Goal: Task Accomplishment & Management: Use online tool/utility

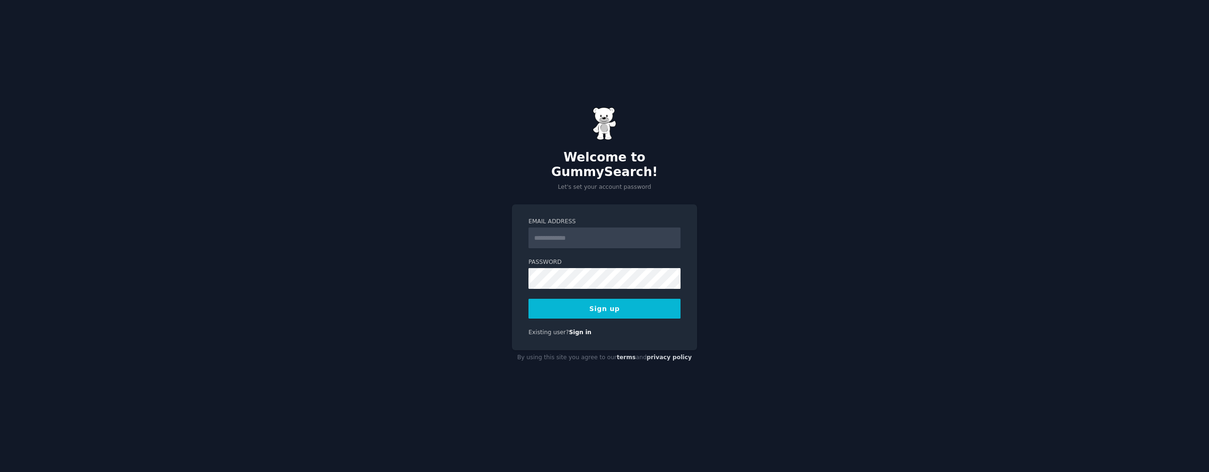
click at [581, 233] on input "Email Address" at bounding box center [604, 238] width 152 height 21
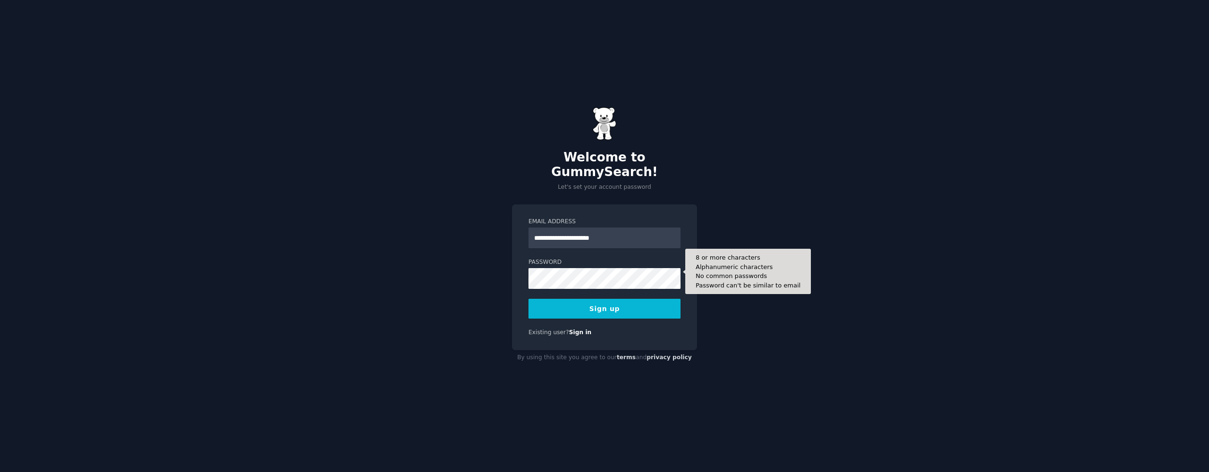
type input "**********"
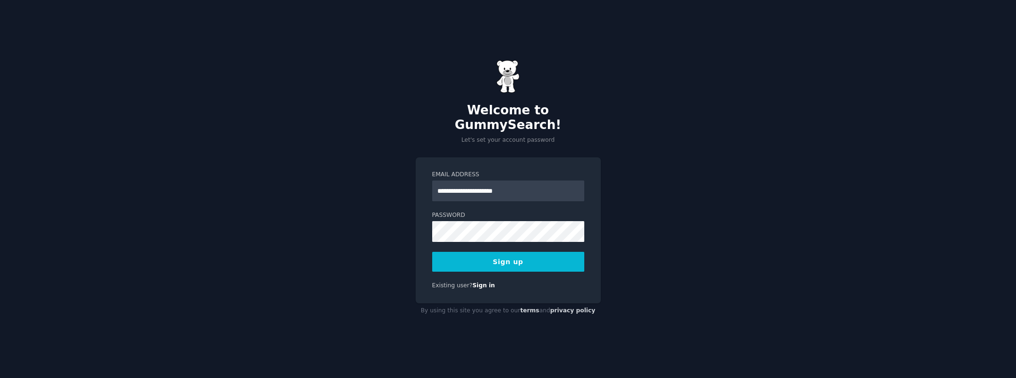
click at [905, 85] on div "**********" at bounding box center [508, 189] width 1016 height 378
click at [508, 252] on button "Sign up" at bounding box center [508, 262] width 152 height 20
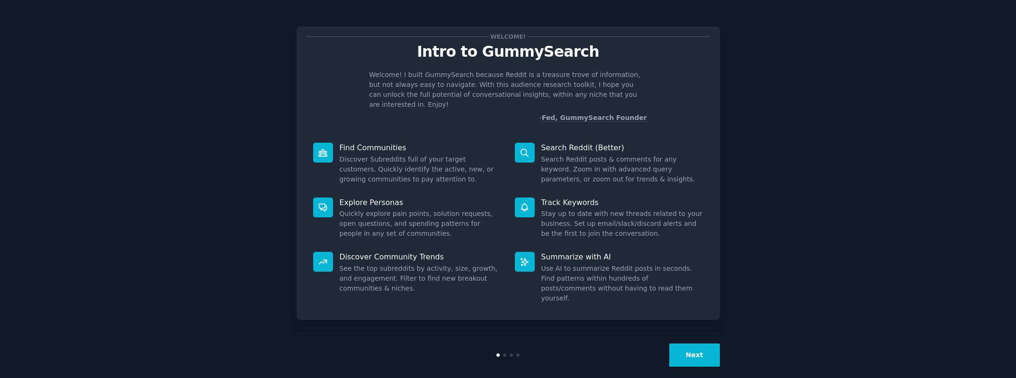
click at [704, 347] on button "Next" at bounding box center [694, 354] width 51 height 23
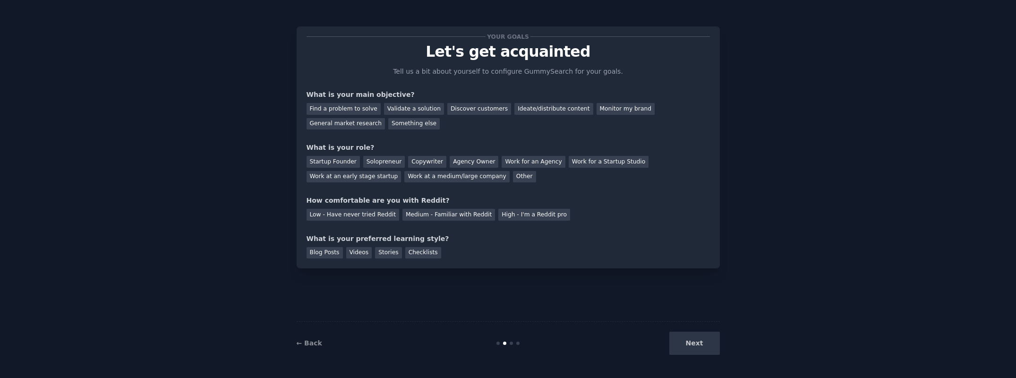
click at [703, 340] on div "Next" at bounding box center [648, 342] width 141 height 23
click at [317, 249] on div "Blog Posts" at bounding box center [324, 253] width 36 height 12
click at [441, 215] on div "Medium - Familiar with Reddit" at bounding box center [448, 215] width 93 height 12
click at [367, 177] on div "Work at an early stage startup" at bounding box center [353, 177] width 95 height 12
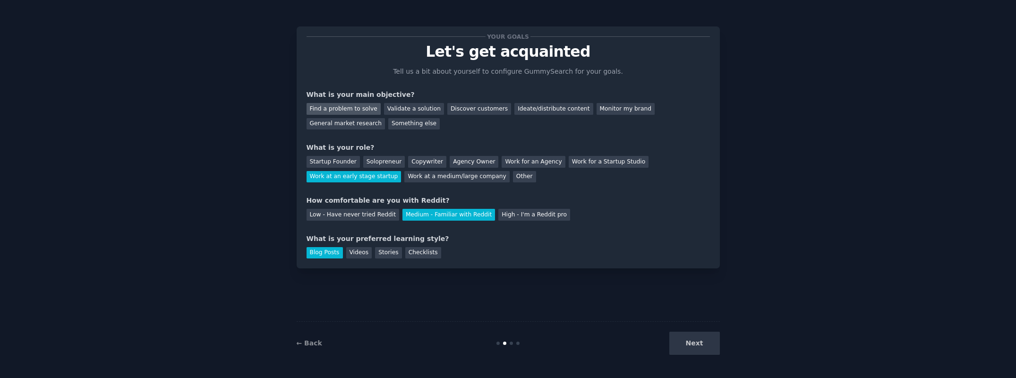
click at [346, 104] on div "Find a problem to solve" at bounding box center [343, 109] width 74 height 12
click at [695, 352] on button "Next" at bounding box center [694, 342] width 51 height 23
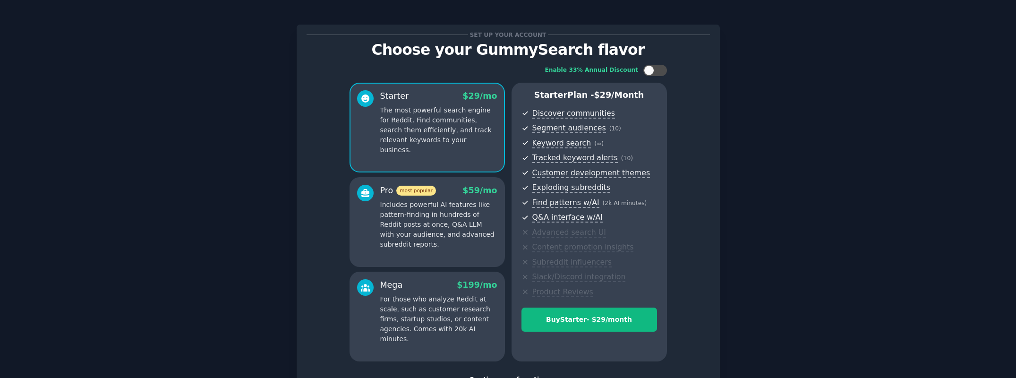
scroll to position [72, 0]
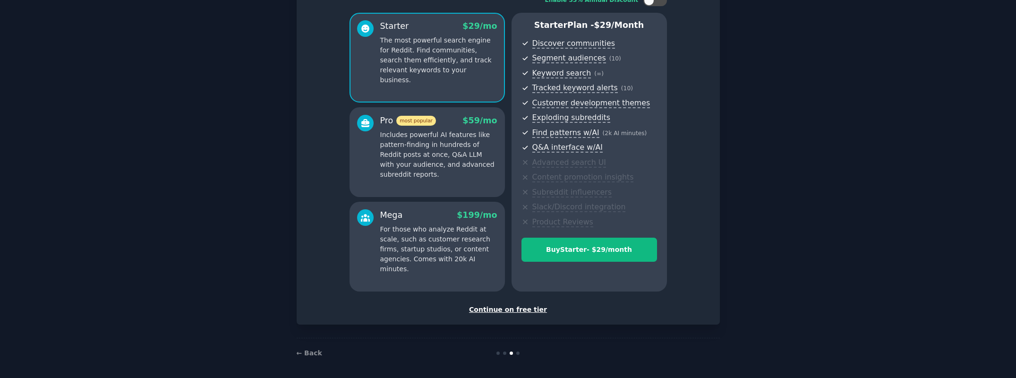
click at [506, 309] on div "Continue on free tier" at bounding box center [507, 310] width 403 height 10
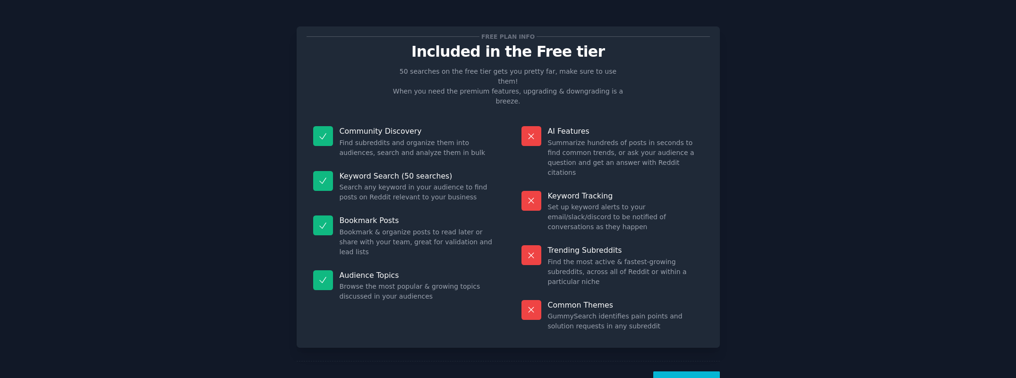
click at [679, 371] on button "Let's Go!" at bounding box center [686, 382] width 66 height 23
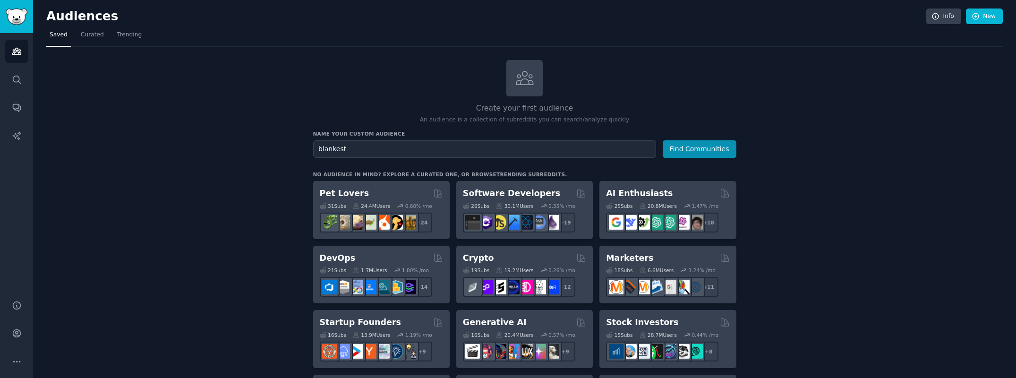
drag, startPoint x: 376, startPoint y: 306, endPoint x: 368, endPoint y: 147, distance: 159.8
click at [368, 147] on input "blankest" at bounding box center [484, 148] width 343 height 17
drag, startPoint x: 697, startPoint y: 144, endPoint x: 290, endPoint y: 148, distance: 407.0
click at [327, 151] on input "blankist" at bounding box center [484, 148] width 343 height 17
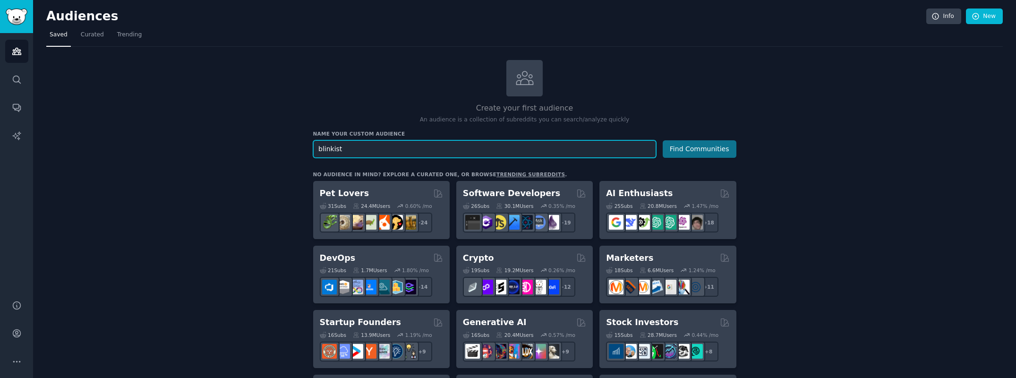
type input "blinkist"
click at [671, 153] on button "Find Communities" at bounding box center [699, 148] width 74 height 17
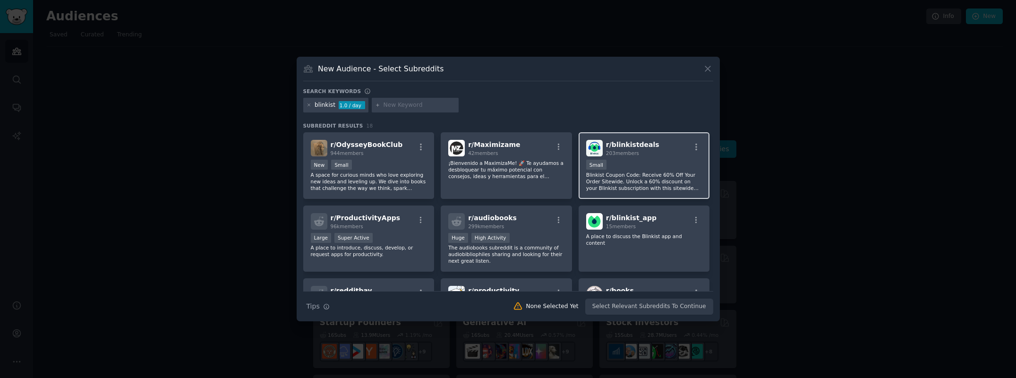
click at [663, 154] on div "r/ blinkistdeals 203 members" at bounding box center [644, 148] width 116 height 17
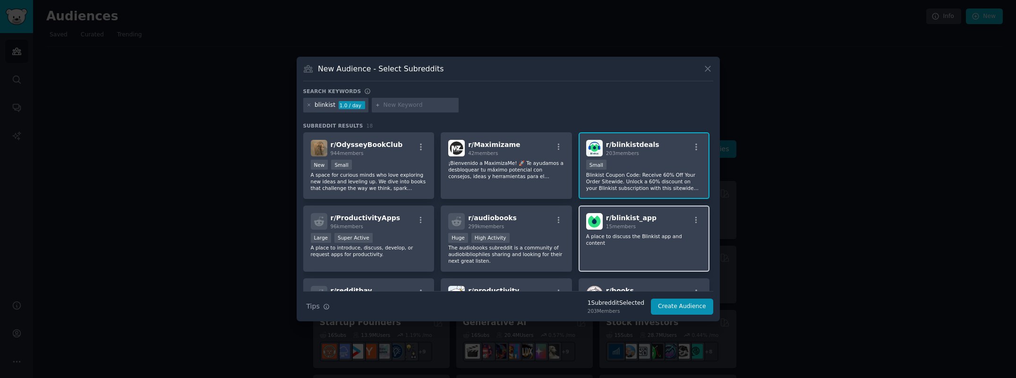
click at [662, 220] on div "r/ blinkist_app 15 members" at bounding box center [644, 221] width 116 height 17
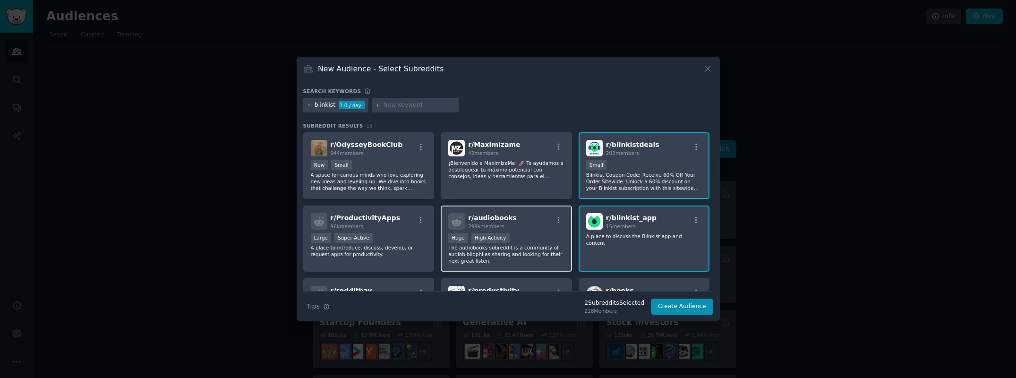
click at [545, 242] on div "Huge High Activity" at bounding box center [506, 239] width 116 height 12
click at [418, 108] on input "text" at bounding box center [419, 105] width 72 height 8
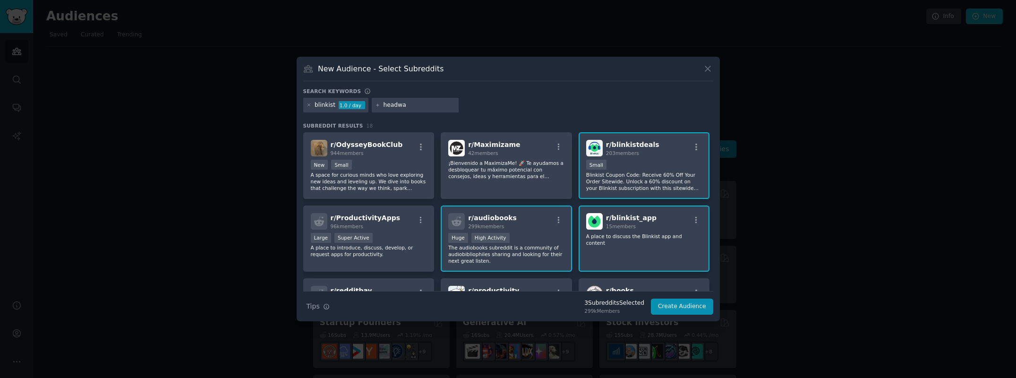
type input "headway"
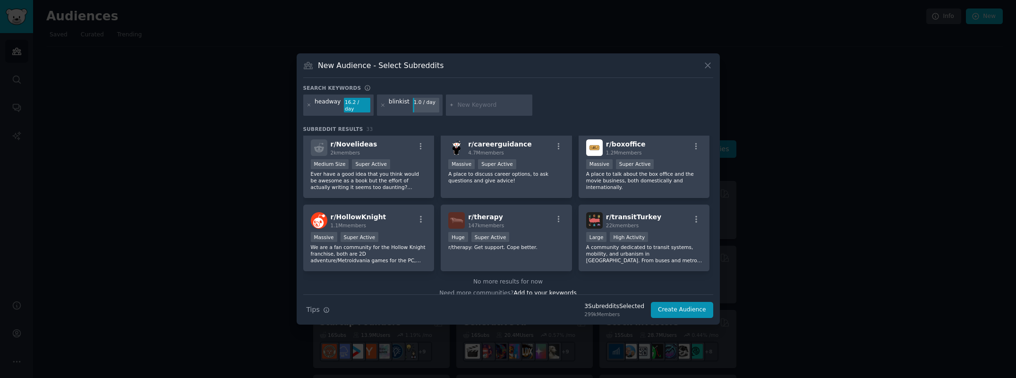
scroll to position [670, 0]
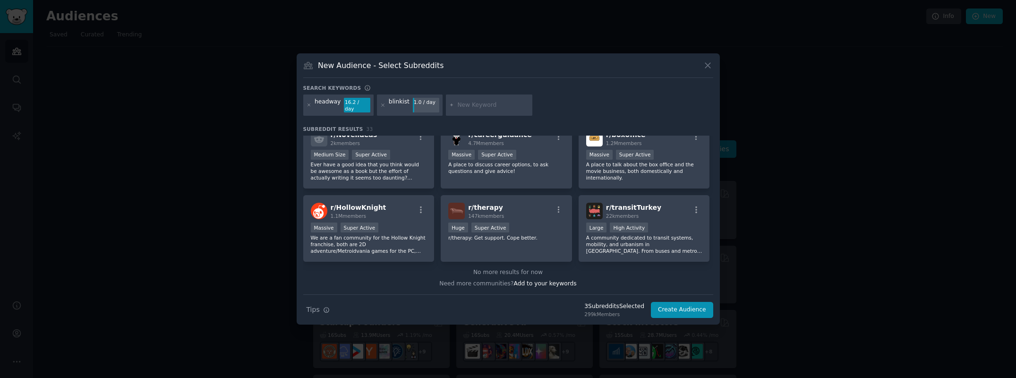
click at [480, 109] on input "text" at bounding box center [493, 105] width 72 height 8
type input "book summary"
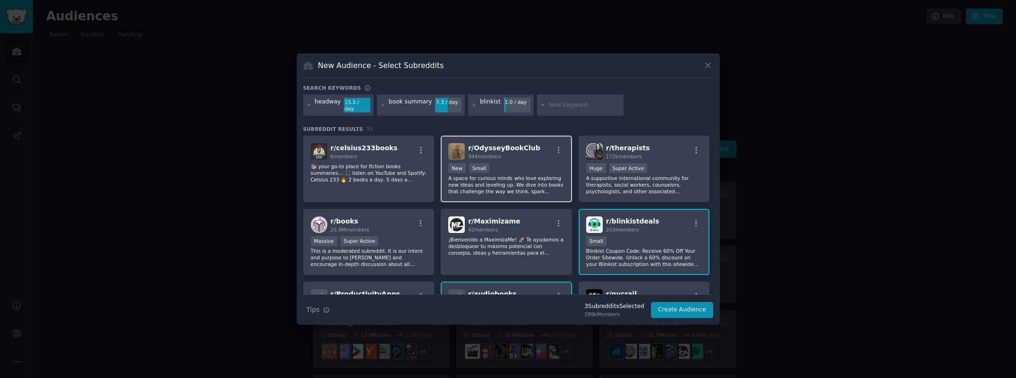
click at [527, 175] on p "A space for curious minds who love exploring new ideas and leveling up. We dive…" at bounding box center [506, 185] width 116 height 20
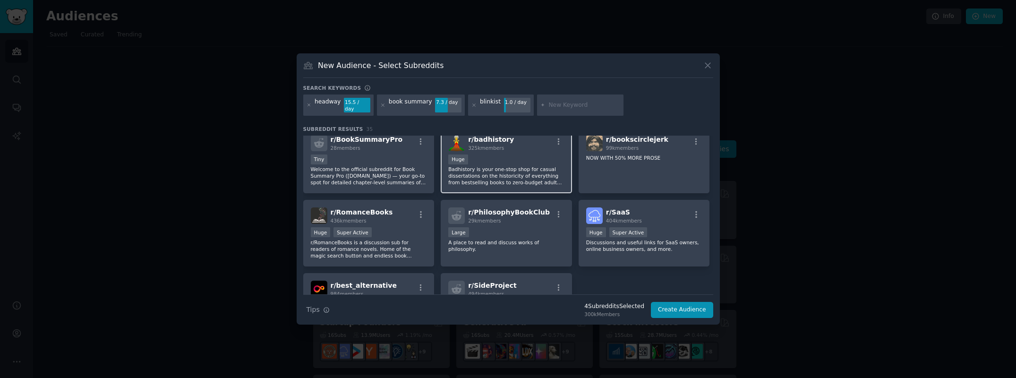
scroll to position [740, 0]
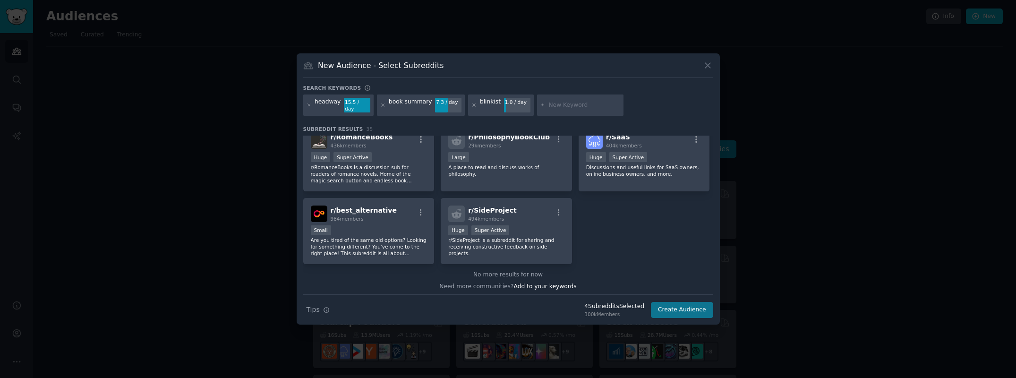
click at [685, 305] on button "Create Audience" at bounding box center [682, 310] width 62 height 16
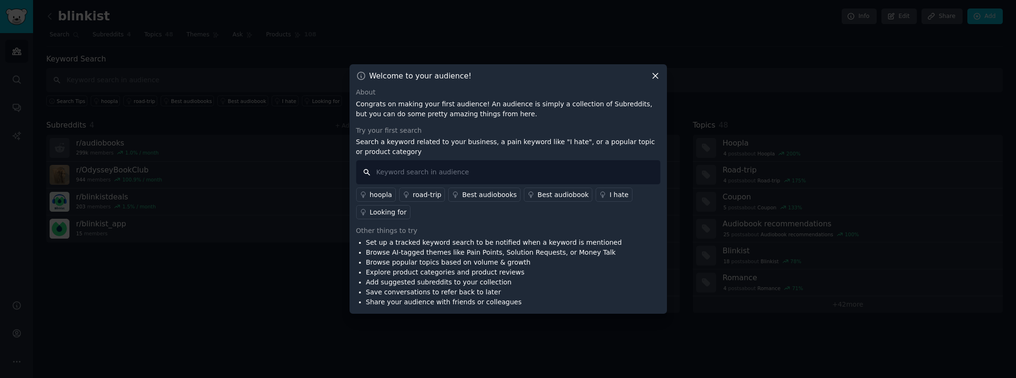
click at [418, 173] on input "text" at bounding box center [508, 172] width 304 height 24
type input "hate"
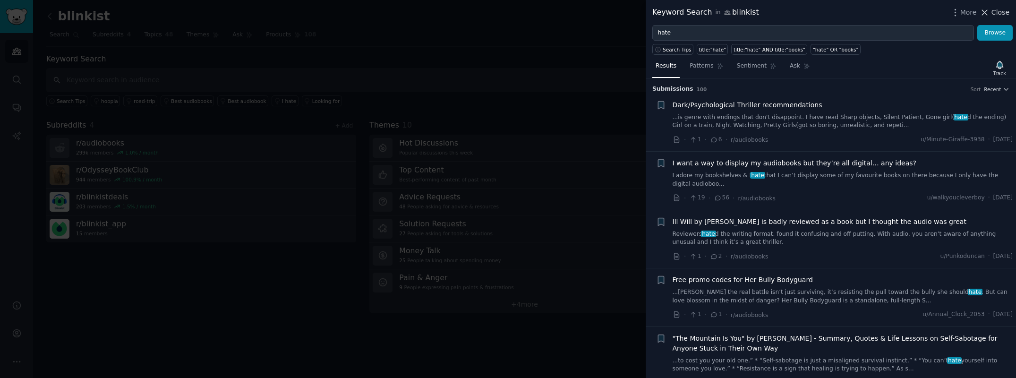
click at [993, 10] on span "Close" at bounding box center [1000, 13] width 18 height 10
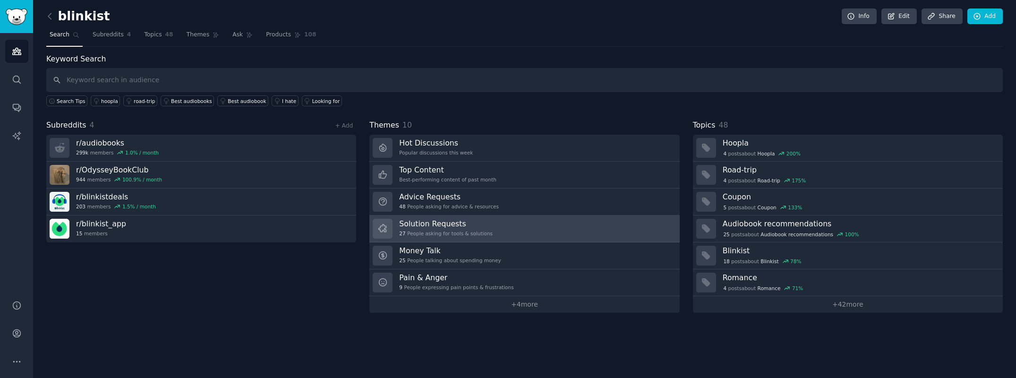
click at [506, 233] on link "Solution Requests 27 People asking for tools & solutions" at bounding box center [524, 228] width 310 height 27
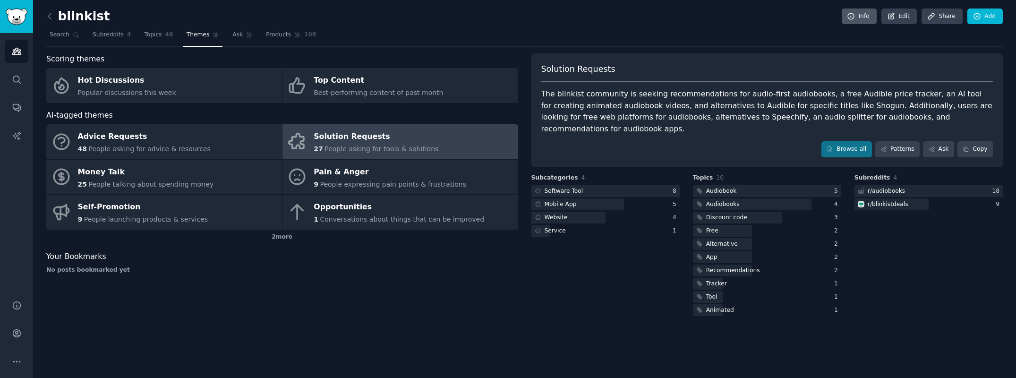
click at [857, 17] on link "Info" at bounding box center [858, 16] width 35 height 16
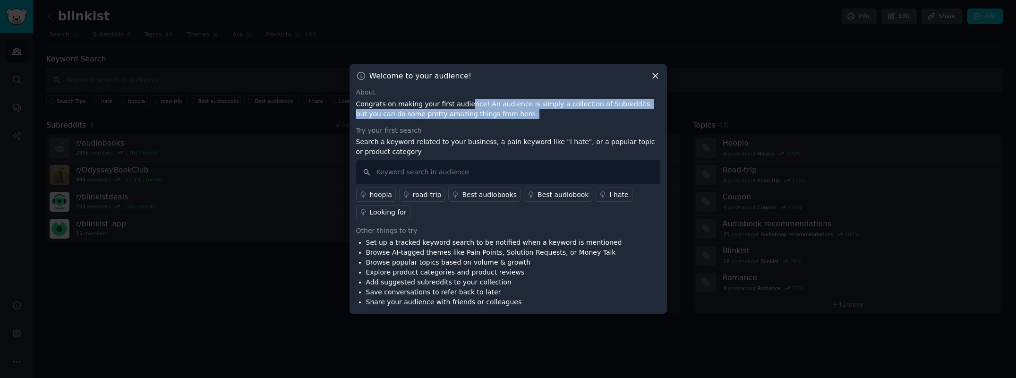
drag, startPoint x: 464, startPoint y: 104, endPoint x: 508, endPoint y: 122, distance: 47.4
click at [508, 122] on div "About Congrats on making your first audience! An audience is simply a collectio…" at bounding box center [508, 197] width 304 height 220
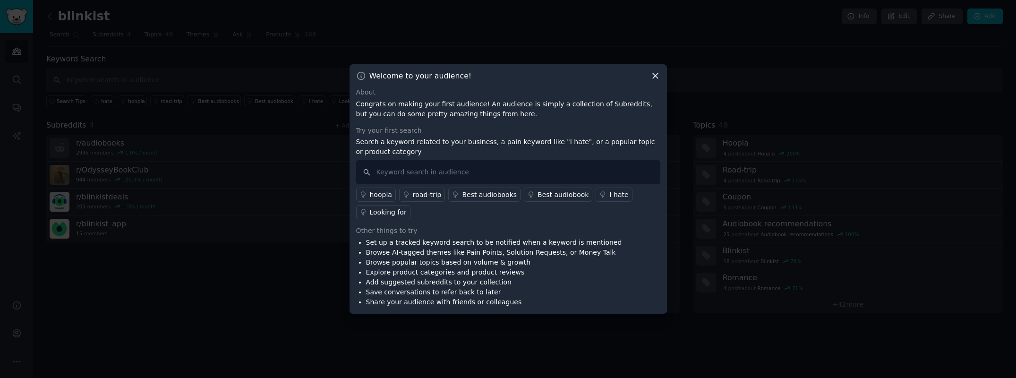
click at [546, 264] on li "Browse popular topics based on volume & growth" at bounding box center [494, 262] width 256 height 10
click at [656, 74] on icon at bounding box center [655, 76] width 10 height 10
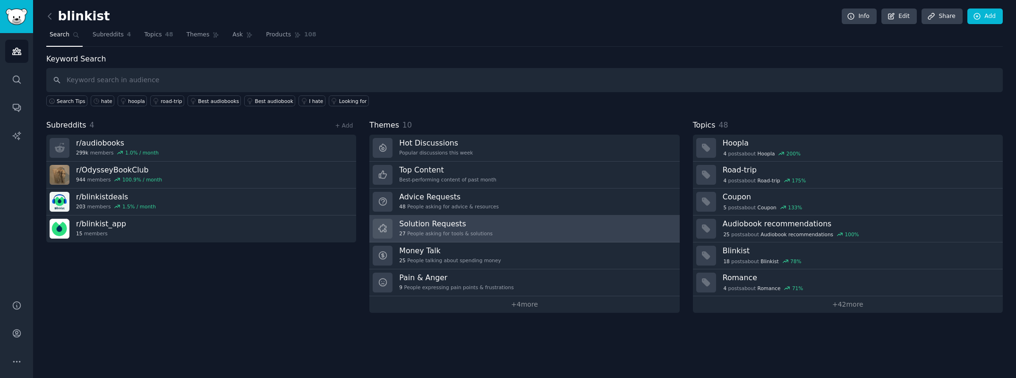
click at [458, 227] on h3 "Solution Requests" at bounding box center [445, 224] width 93 height 10
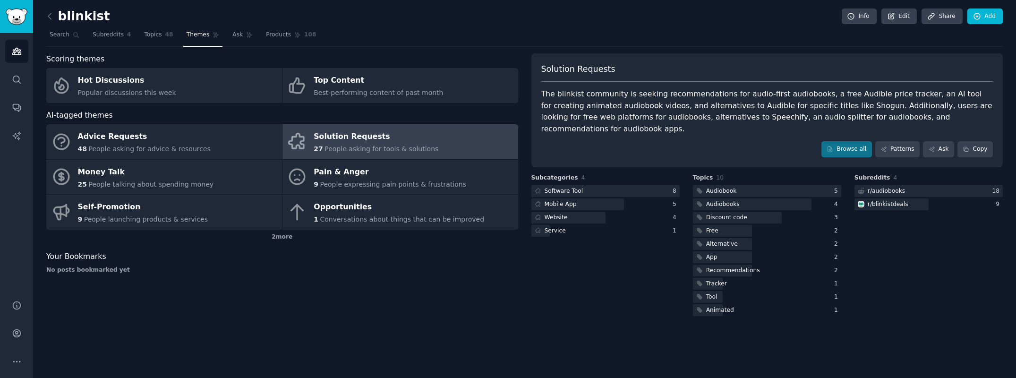
click at [50, 10] on link at bounding box center [52, 16] width 12 height 15
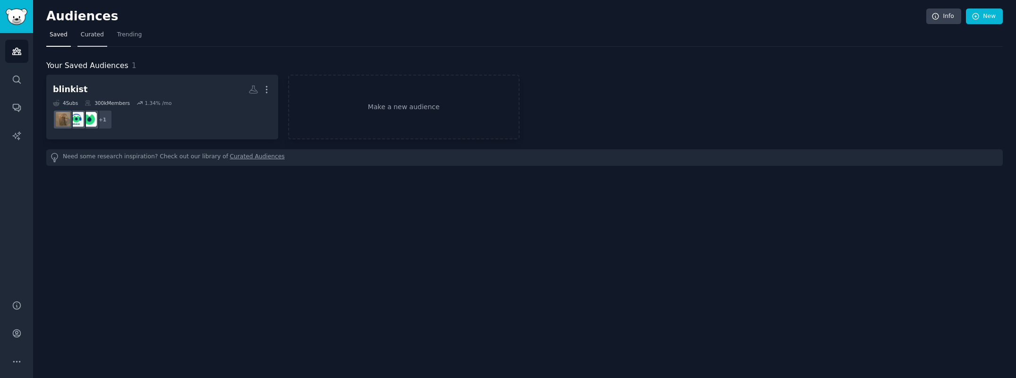
click at [90, 28] on link "Curated" at bounding box center [92, 36] width 30 height 19
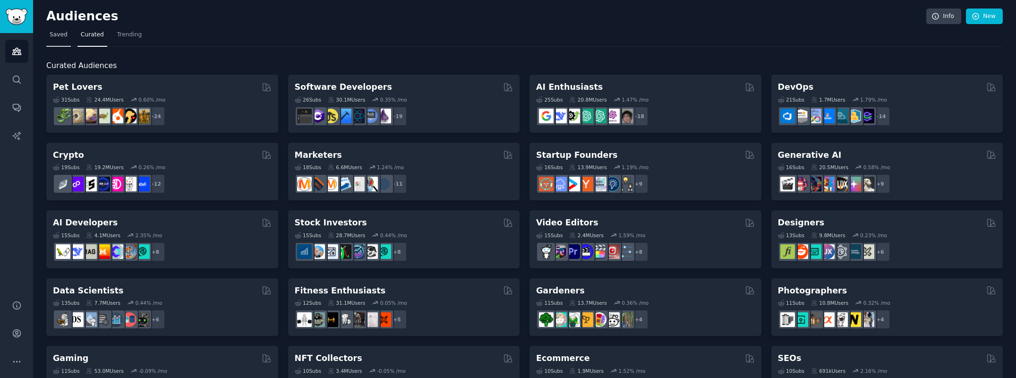
click at [64, 37] on span "Saved" at bounding box center [59, 35] width 18 height 8
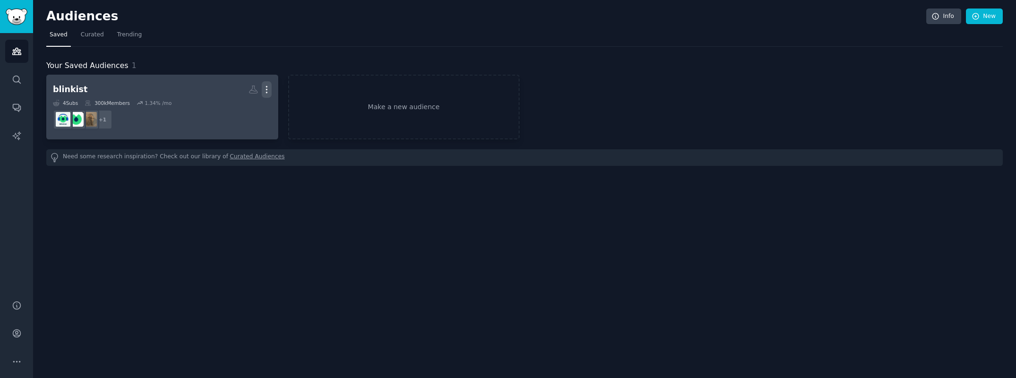
click at [268, 85] on icon "button" at bounding box center [267, 90] width 10 height 10
click at [185, 112] on dd "+ 1" at bounding box center [162, 119] width 219 height 26
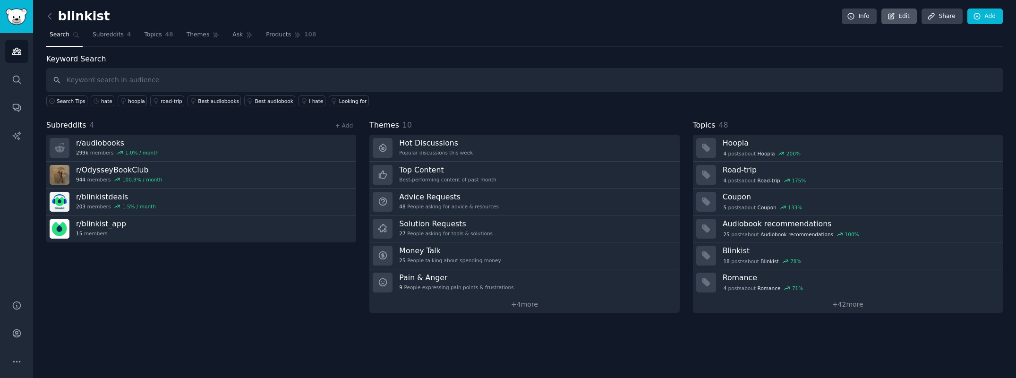
click at [902, 17] on link "Edit" at bounding box center [898, 16] width 35 height 16
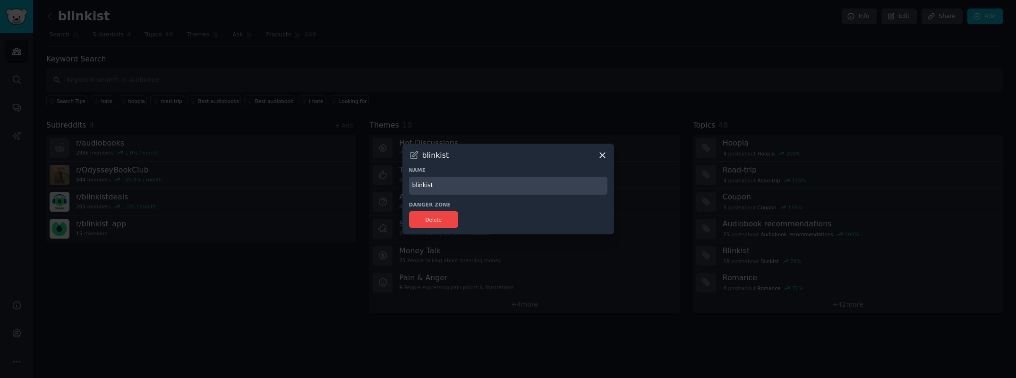
click at [604, 156] on icon at bounding box center [602, 155] width 10 height 10
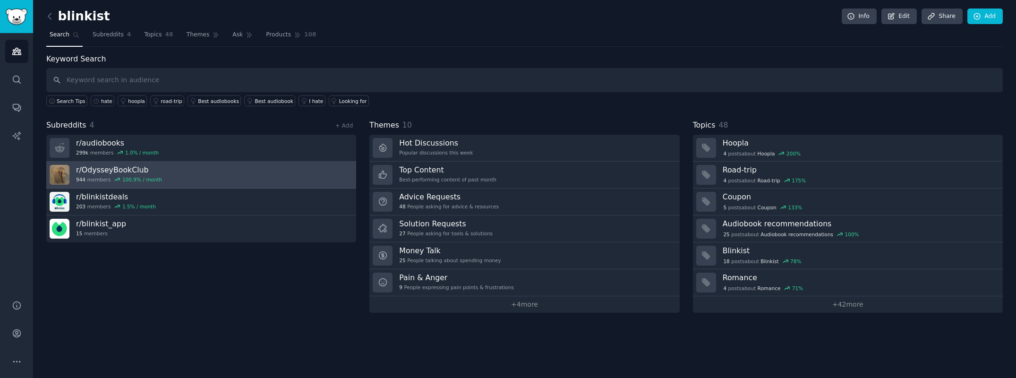
click at [185, 171] on link "r/ OdysseyBookClub 944 members 100.9 % / month" at bounding box center [201, 174] width 310 height 27
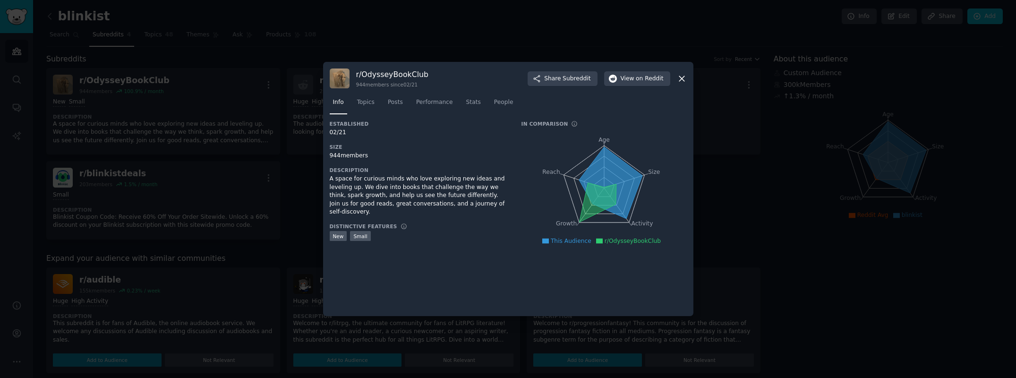
click at [683, 80] on icon at bounding box center [681, 78] width 5 height 5
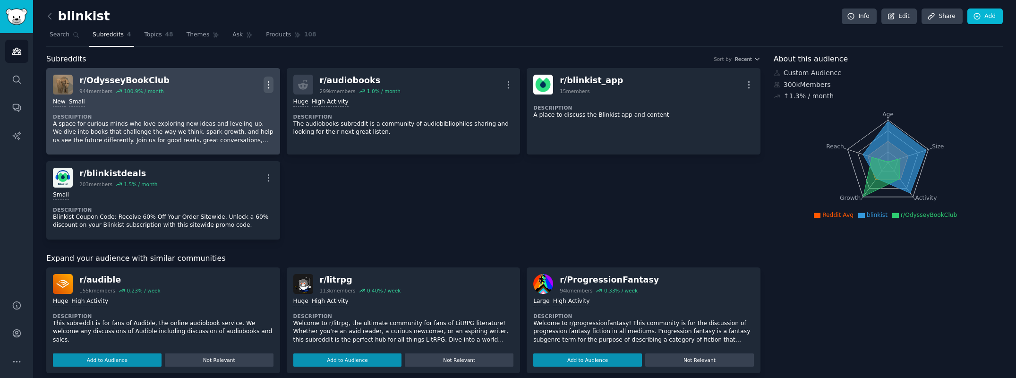
click at [269, 81] on icon "button" at bounding box center [268, 85] width 10 height 10
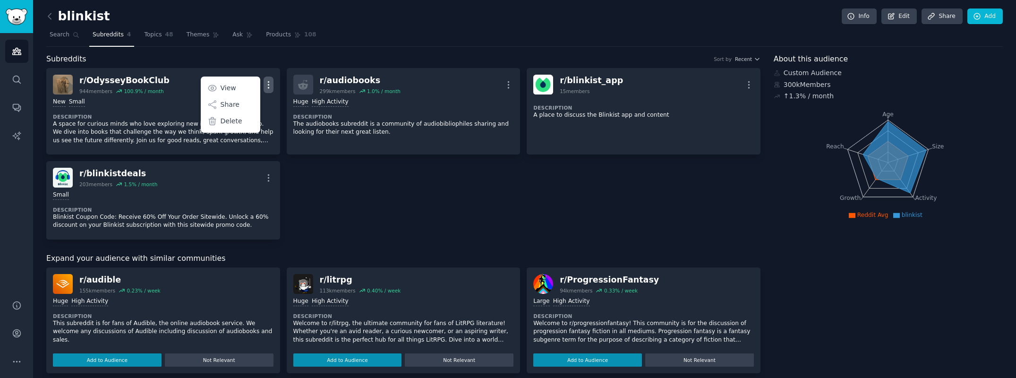
click at [340, 175] on div "r/ OdysseyBookClub 944 members 100.9 % / month More View Share Delete New Small…" at bounding box center [403, 153] width 714 height 171
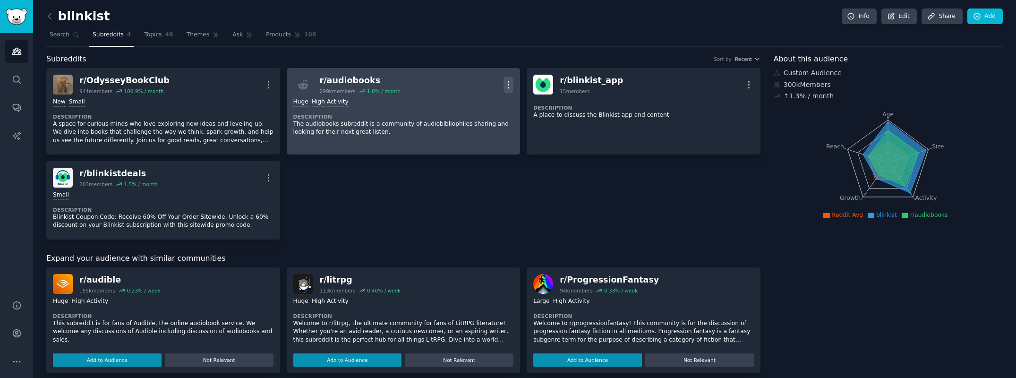
click at [508, 84] on icon "button" at bounding box center [508, 84] width 1 height 7
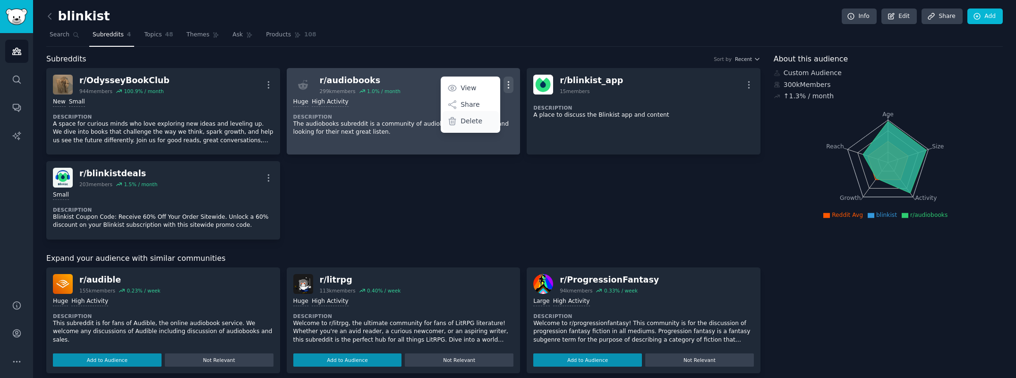
click at [473, 119] on p "Delete" at bounding box center [471, 121] width 22 height 10
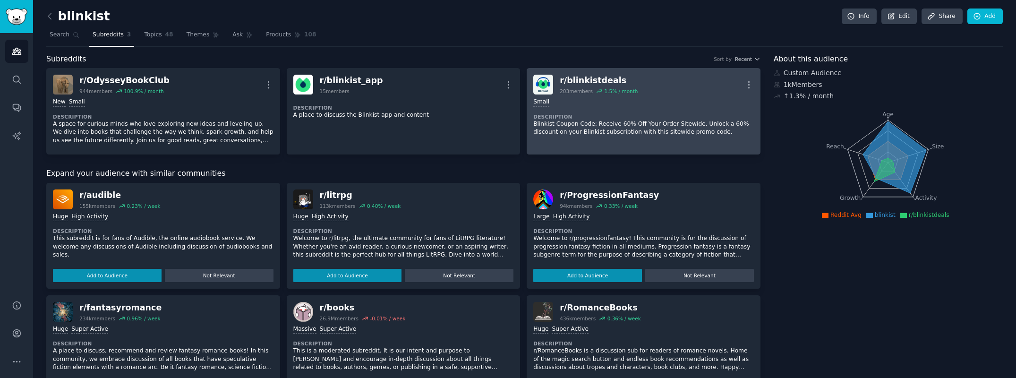
click at [645, 123] on p "Blinkist Coupon Code: Receive 60% Off Your Order Sitewide. Unlock a 60% discoun…" at bounding box center [643, 128] width 221 height 17
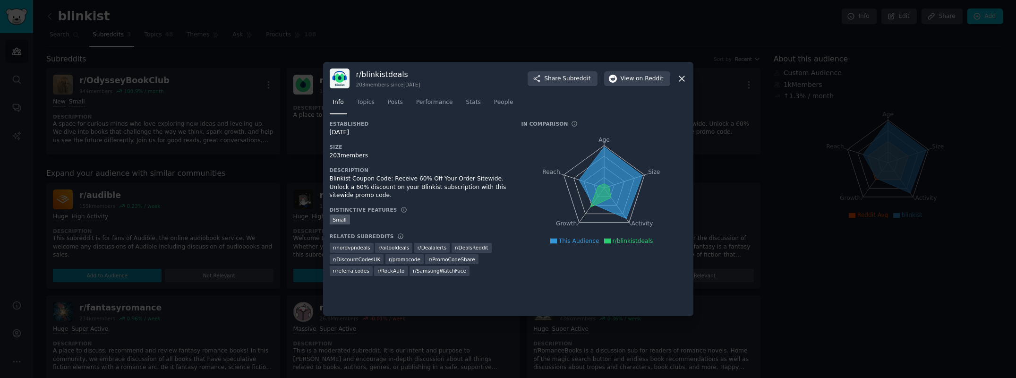
click at [681, 81] on icon at bounding box center [682, 79] width 10 height 10
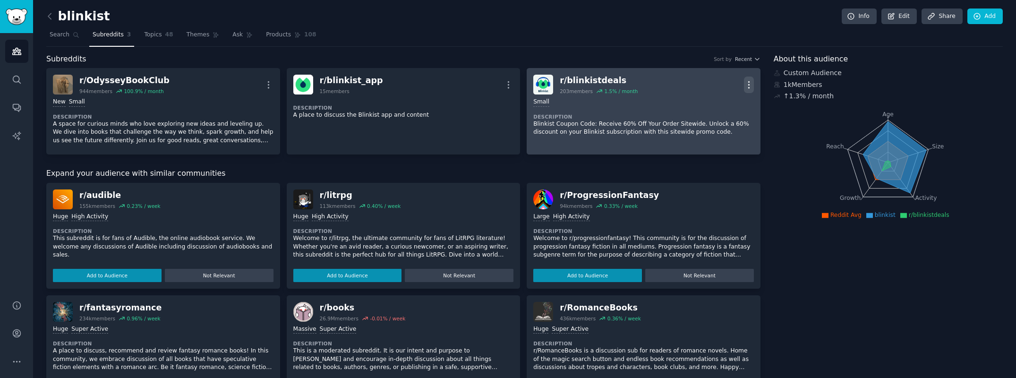
click at [747, 83] on icon "button" at bounding box center [749, 85] width 10 height 10
click at [704, 125] on p "Delete" at bounding box center [712, 121] width 22 height 10
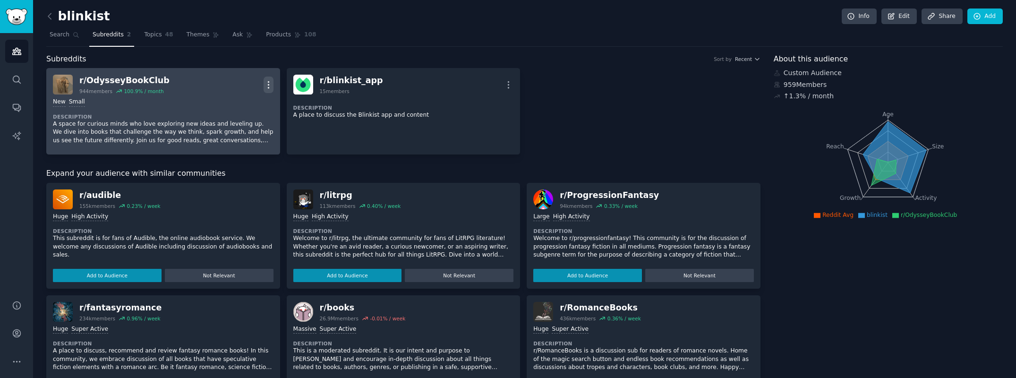
click at [267, 85] on icon "button" at bounding box center [268, 85] width 10 height 10
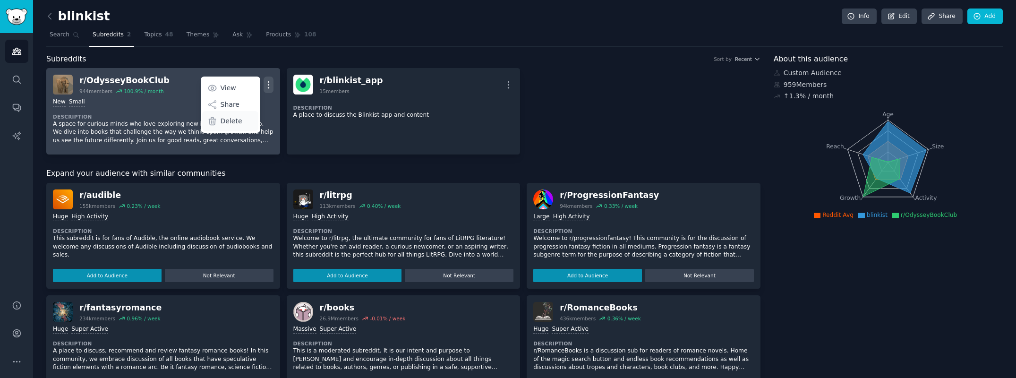
click at [234, 118] on p "Delete" at bounding box center [232, 121] width 22 height 10
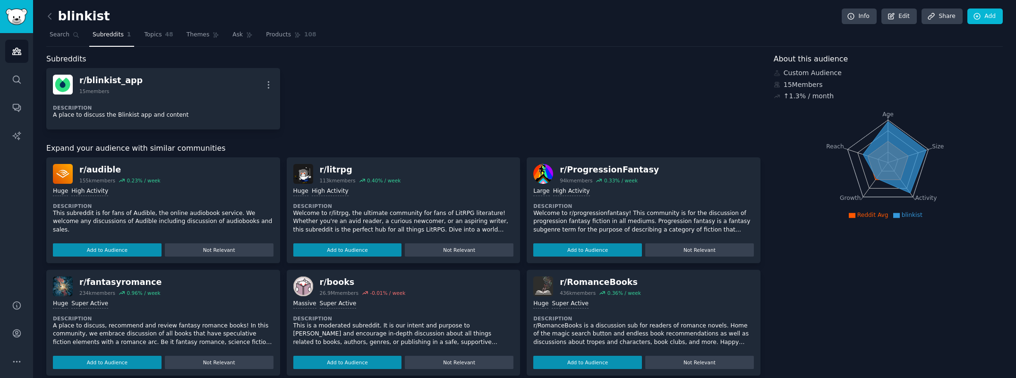
click at [385, 98] on div "r/ blinkist_app 15 members More Description A place to discuss the Blinkist app…" at bounding box center [403, 98] width 714 height 61
click at [73, 37] on icon at bounding box center [76, 35] width 7 height 7
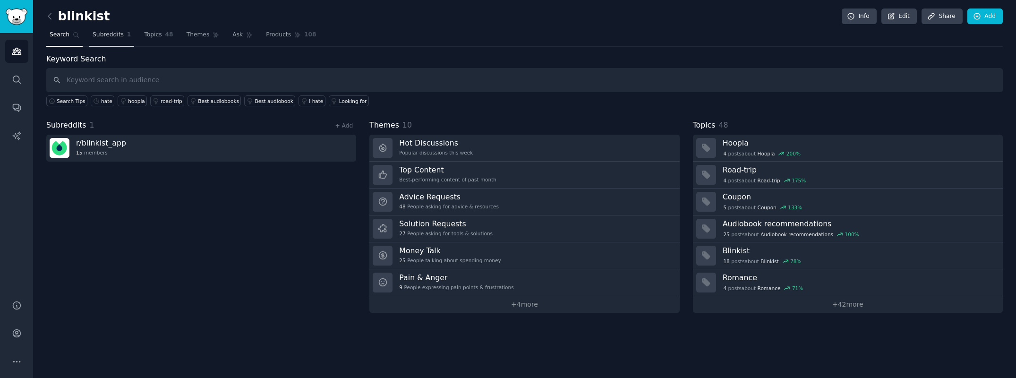
click at [113, 34] on span "Subreddits" at bounding box center [108, 35] width 31 height 8
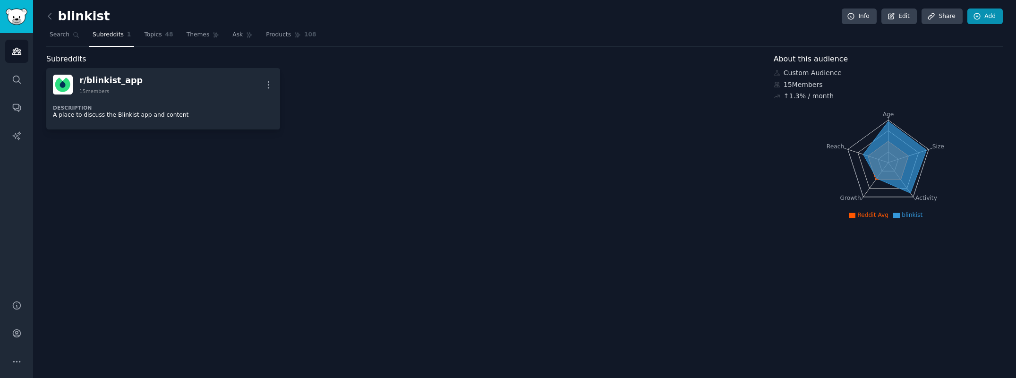
click at [985, 20] on link "Add" at bounding box center [984, 16] width 35 height 16
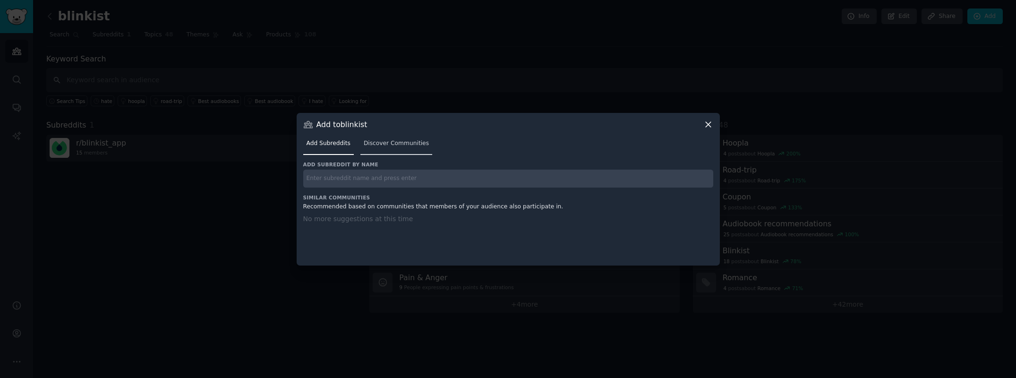
click at [389, 142] on span "Discover Communities" at bounding box center [396, 143] width 65 height 8
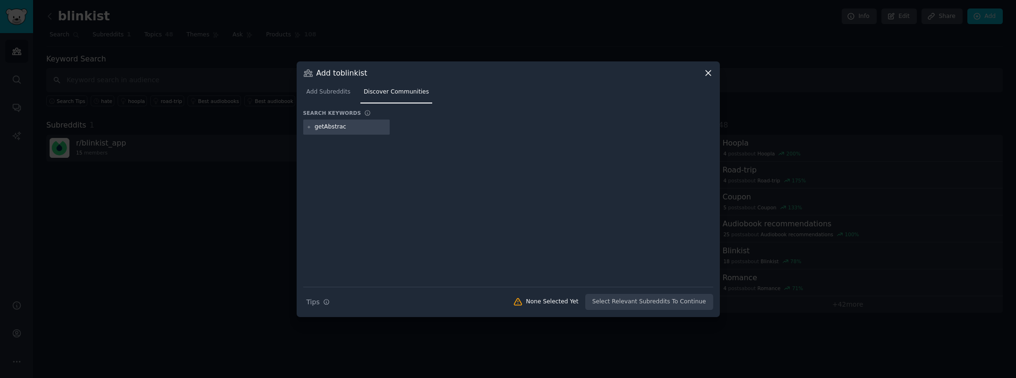
type input "getAbstract"
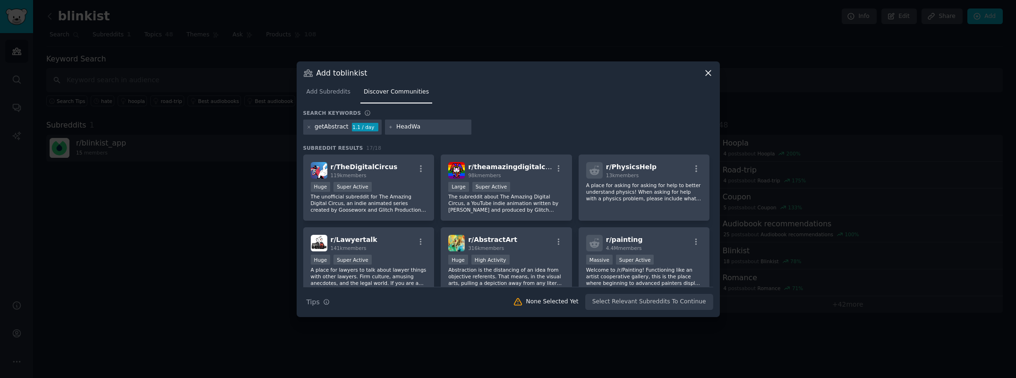
type input "HeadWay"
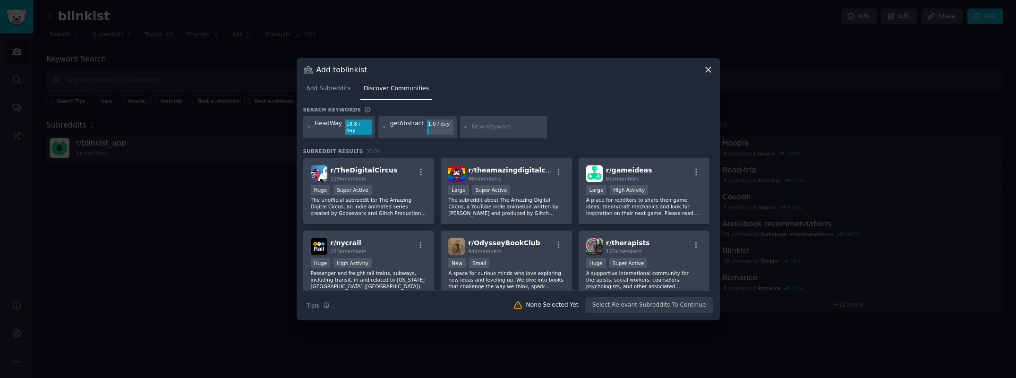
click at [500, 131] on div at bounding box center [503, 127] width 87 height 22
click at [500, 124] on input "text" at bounding box center [508, 127] width 72 height 8
type input "ShortForm"
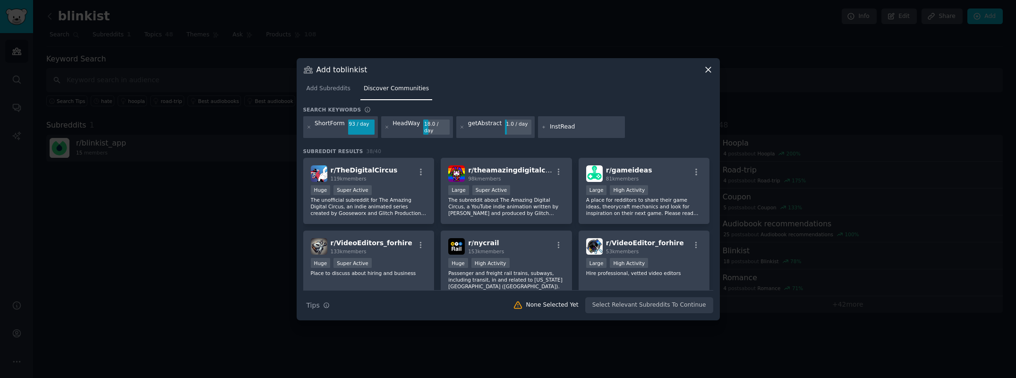
type input "InstaRead"
paste input "Mentorist"
type input "Mentorist"
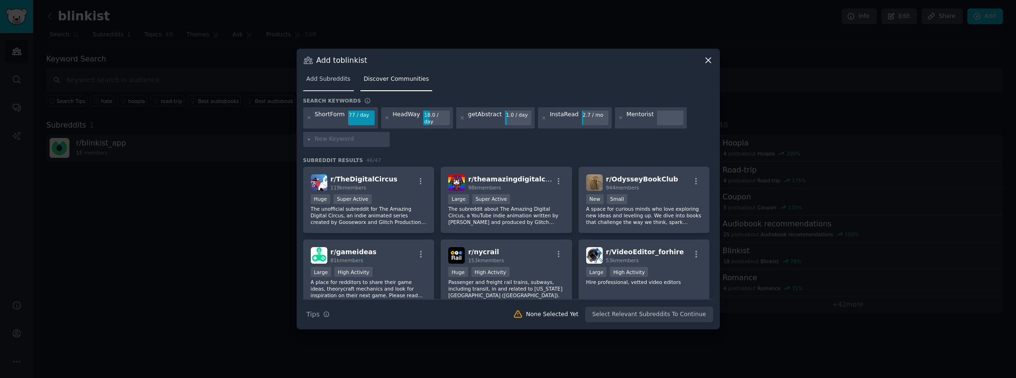
click at [325, 91] on link "Add Subreddits" at bounding box center [328, 81] width 51 height 19
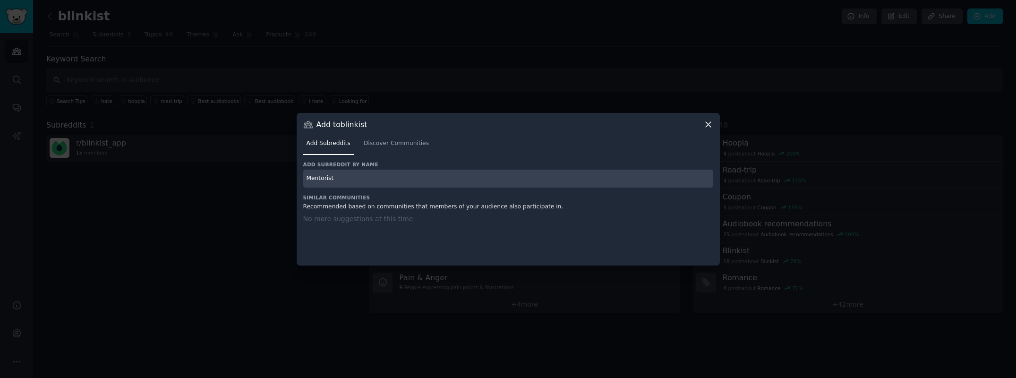
type input "Mentorist"
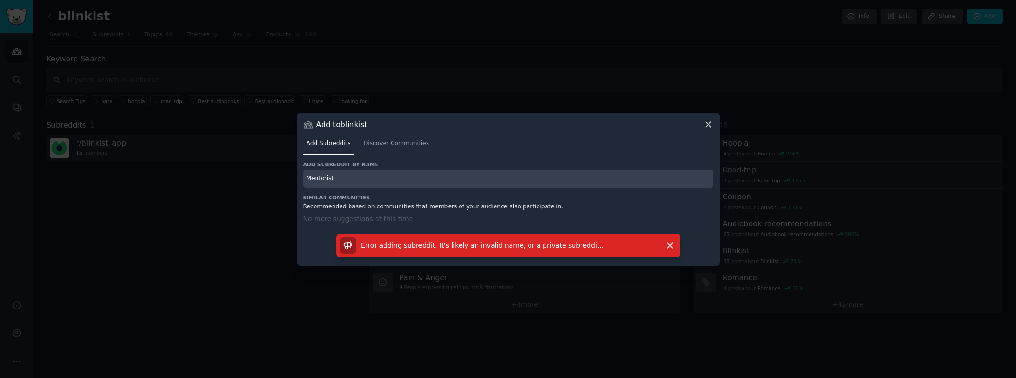
click at [361, 157] on div "Add Subreddits Discover Communities" at bounding box center [508, 145] width 410 height 32
click at [396, 145] on span "Discover Communities" at bounding box center [396, 143] width 65 height 8
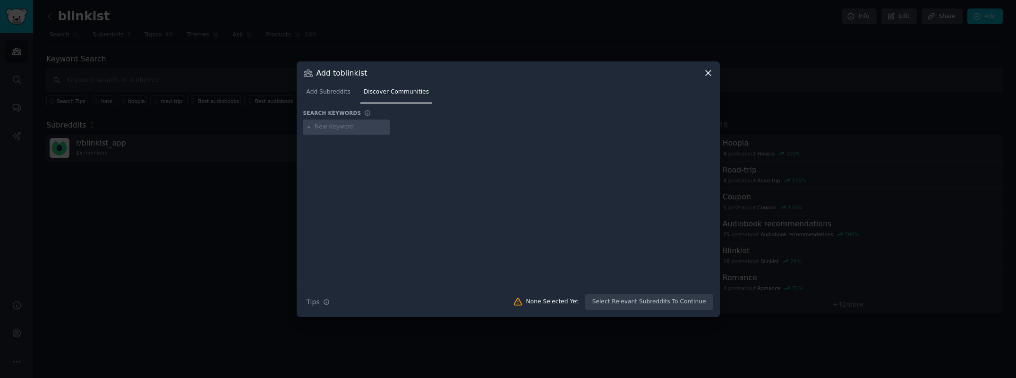
type input "Mentorist"
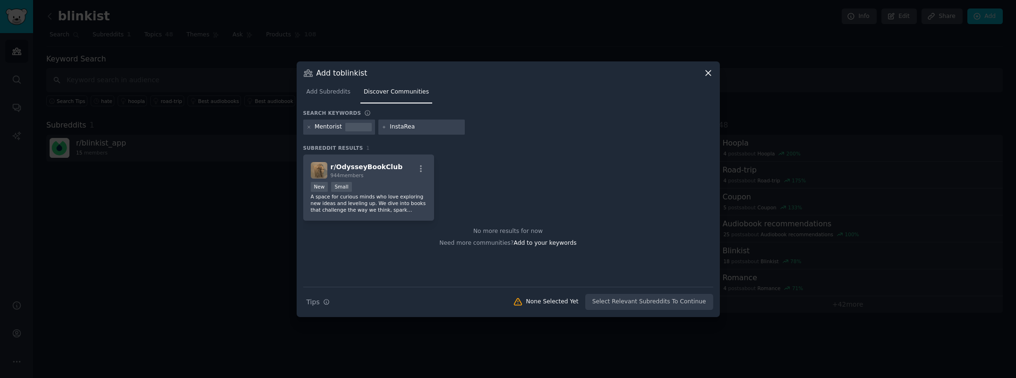
type input "InstaRead"
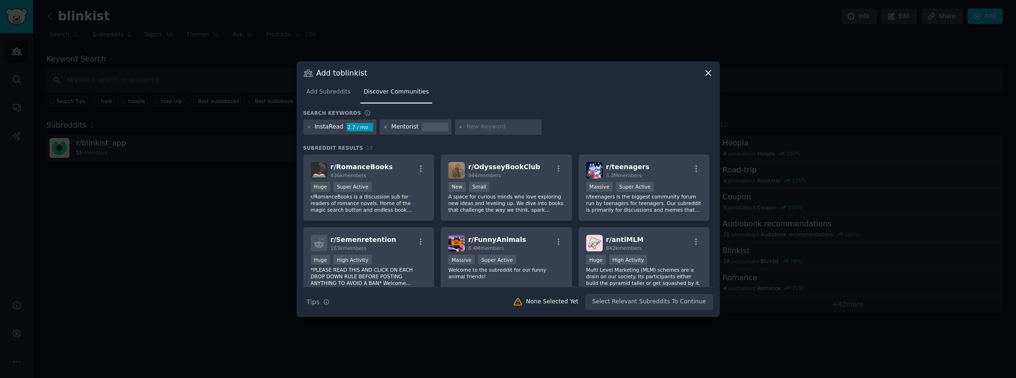
click at [383, 125] on icon at bounding box center [385, 127] width 5 height 5
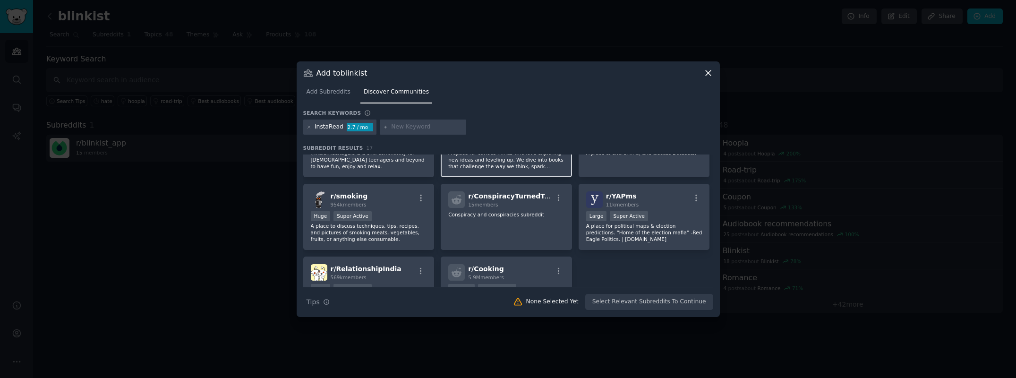
scroll to position [331, 0]
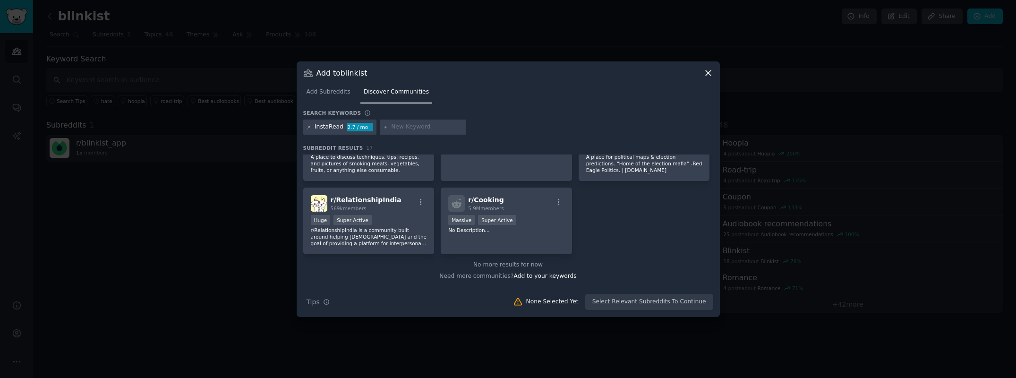
click at [309, 127] on icon at bounding box center [308, 127] width 2 height 2
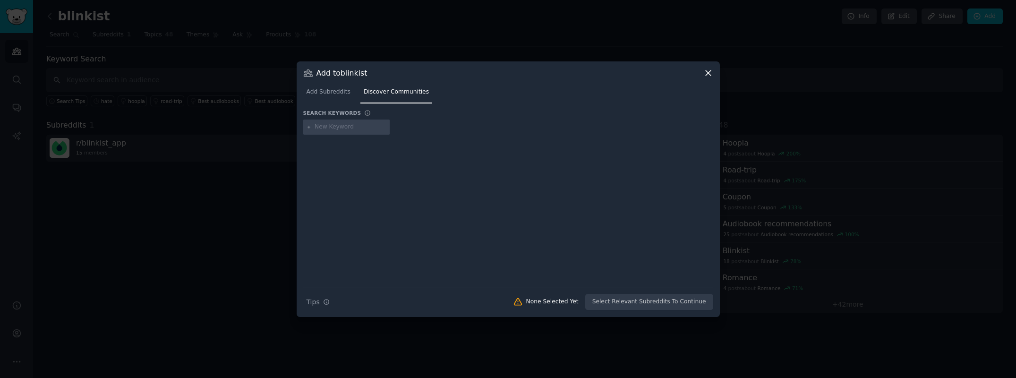
click at [334, 128] on input "text" at bounding box center [350, 127] width 72 height 8
type input "ShortForm"
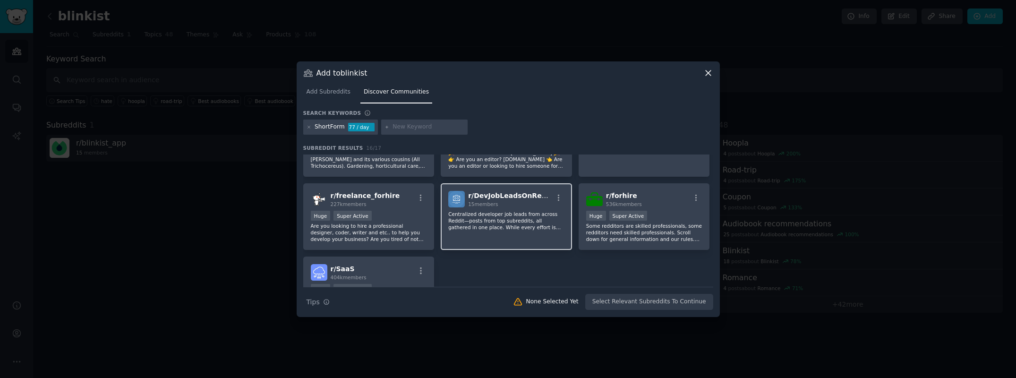
scroll to position [314, 0]
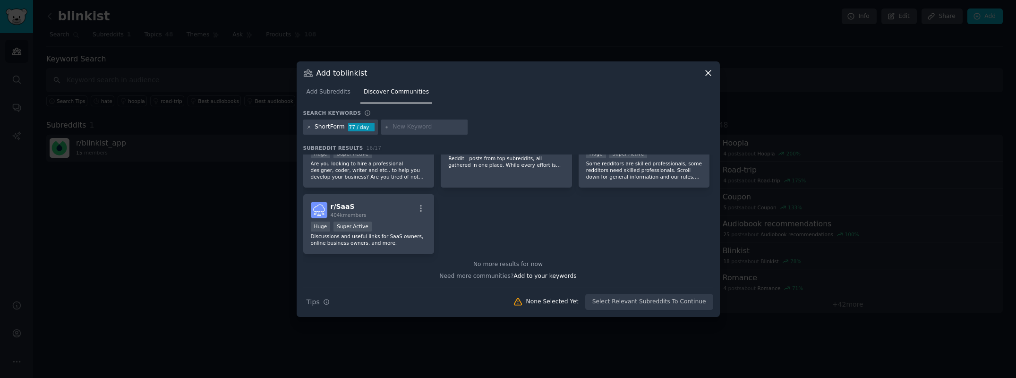
click at [310, 128] on icon at bounding box center [308, 127] width 2 height 2
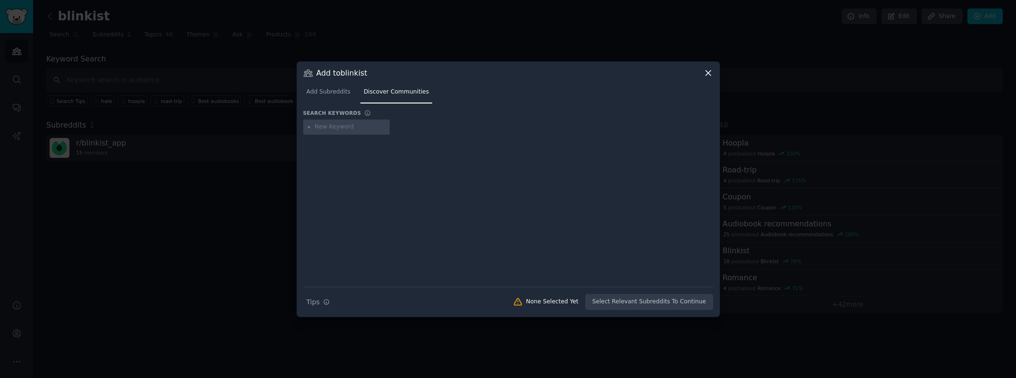
click at [191, 200] on div at bounding box center [508, 189] width 1016 height 378
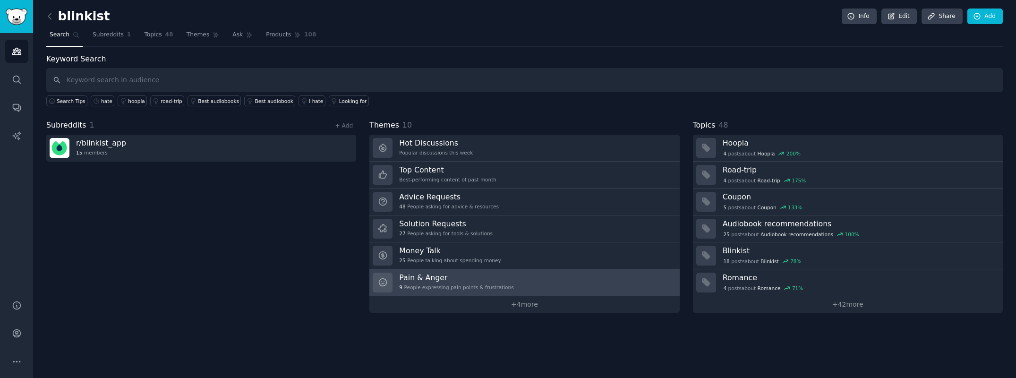
click at [460, 284] on div "9 People expressing pain points & frustrations" at bounding box center [456, 287] width 114 height 7
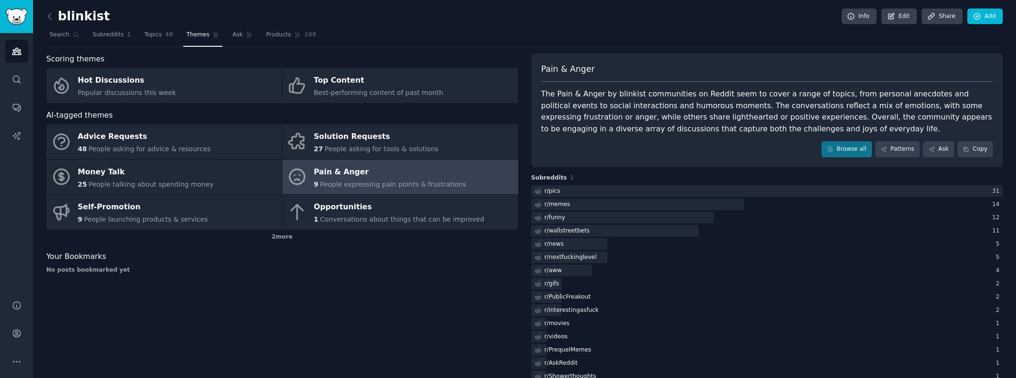
click at [399, 180] on span "People expressing pain points & frustrations" at bounding box center [393, 184] width 146 height 8
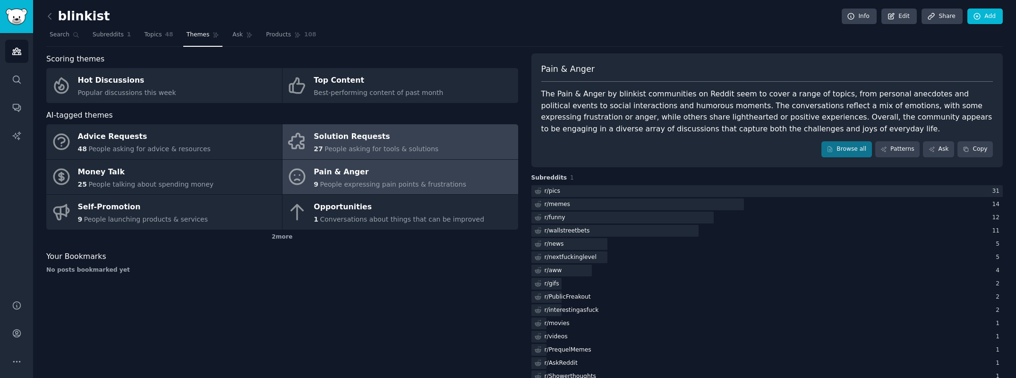
click at [417, 142] on div "Solution Requests" at bounding box center [376, 136] width 125 height 15
click at [358, 176] on div "Pain & Anger" at bounding box center [390, 171] width 153 height 15
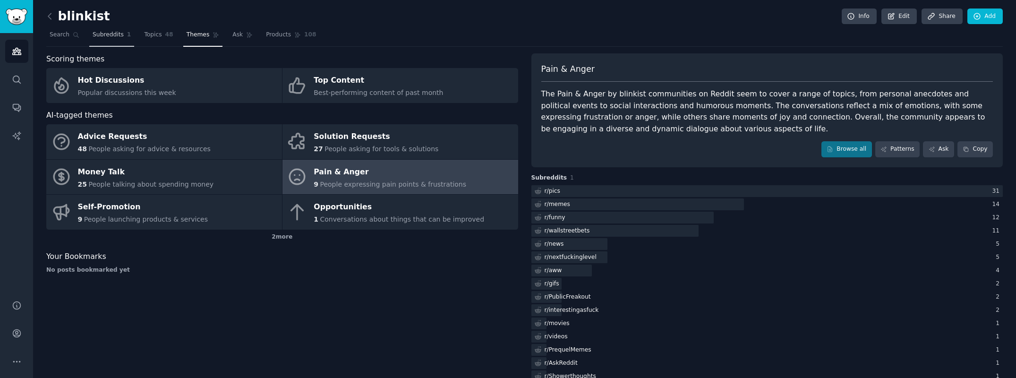
click at [103, 36] on span "Subreddits" at bounding box center [108, 35] width 31 height 8
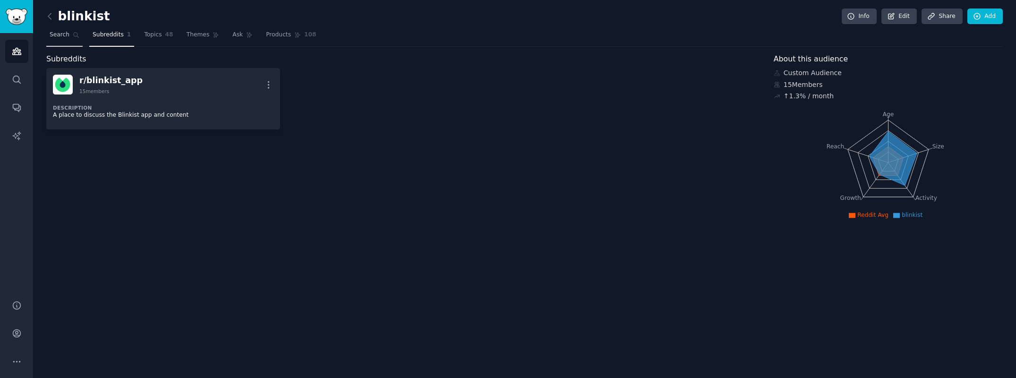
click at [58, 38] on span "Search" at bounding box center [60, 35] width 20 height 8
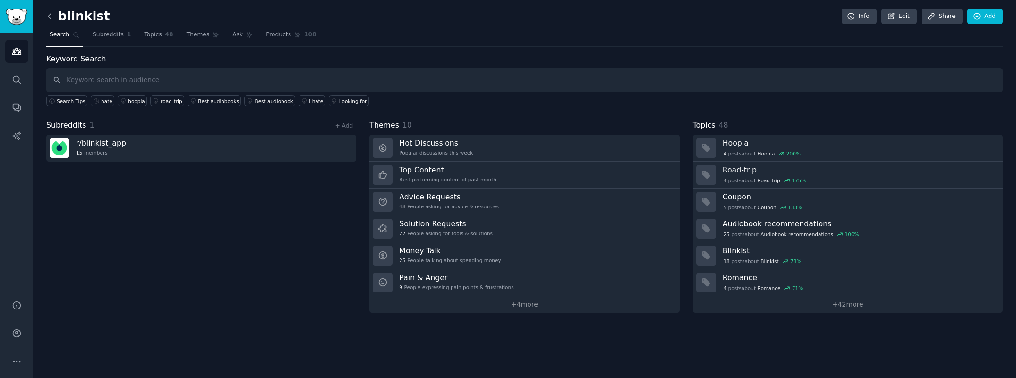
click at [50, 15] on icon at bounding box center [50, 16] width 10 height 10
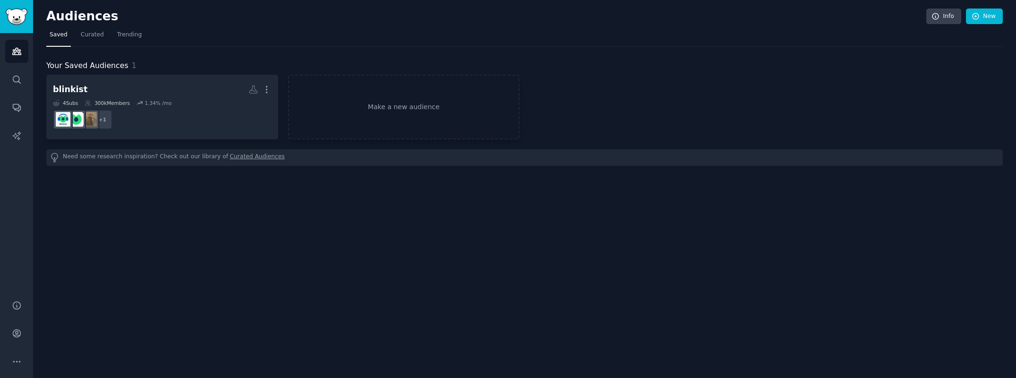
click at [58, 12] on h2 "Audiences" at bounding box center [486, 16] width 880 height 15
click at [103, 39] on link "Curated" at bounding box center [92, 36] width 30 height 19
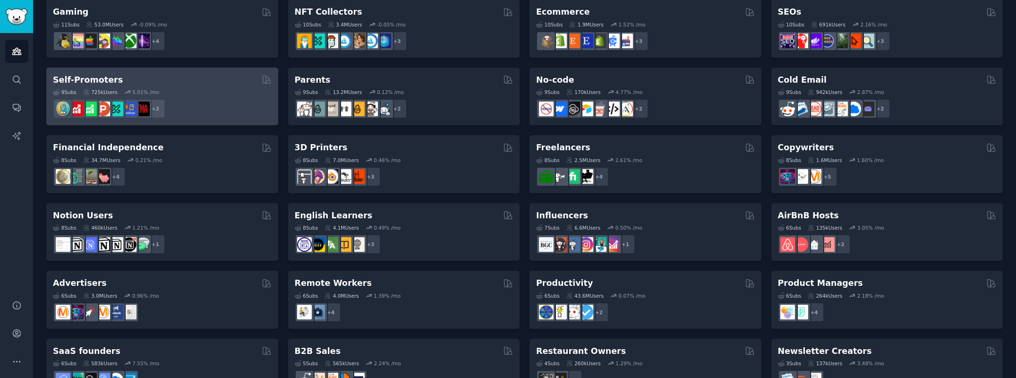
scroll to position [201, 0]
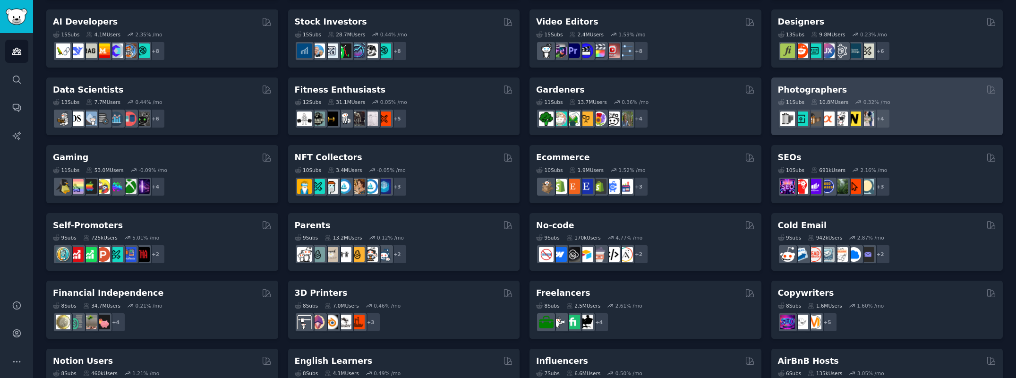
click at [816, 89] on h2 "Photographers" at bounding box center [812, 90] width 69 height 12
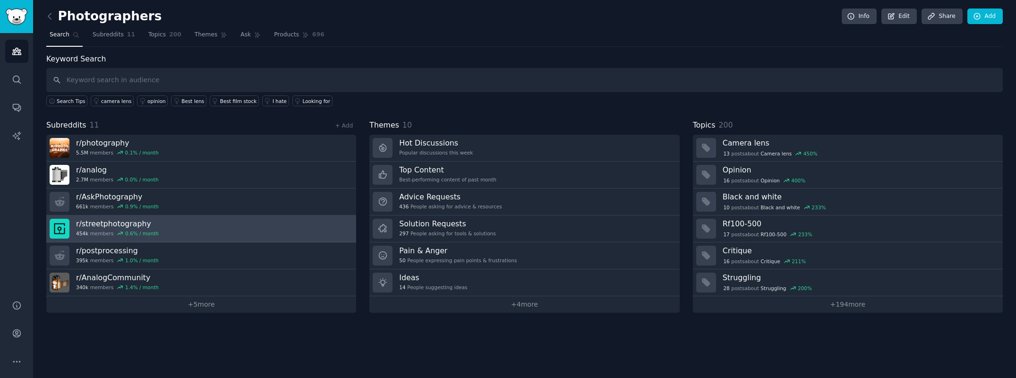
click at [58, 223] on img at bounding box center [60, 229] width 20 height 20
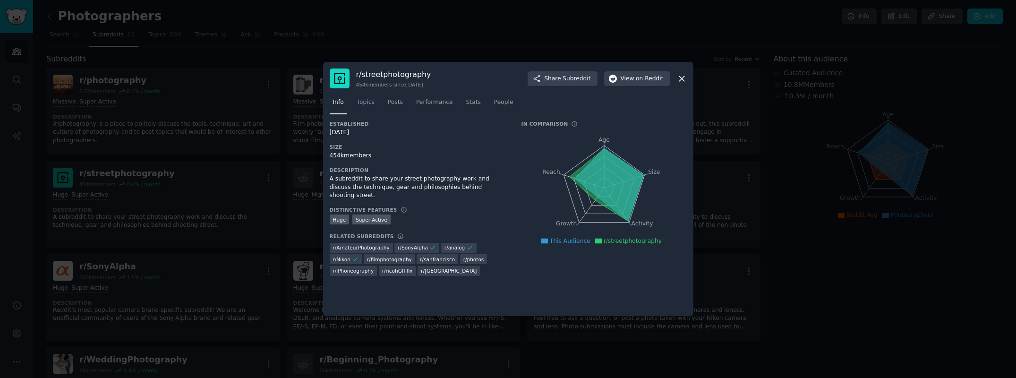
click at [681, 76] on icon at bounding box center [682, 79] width 10 height 10
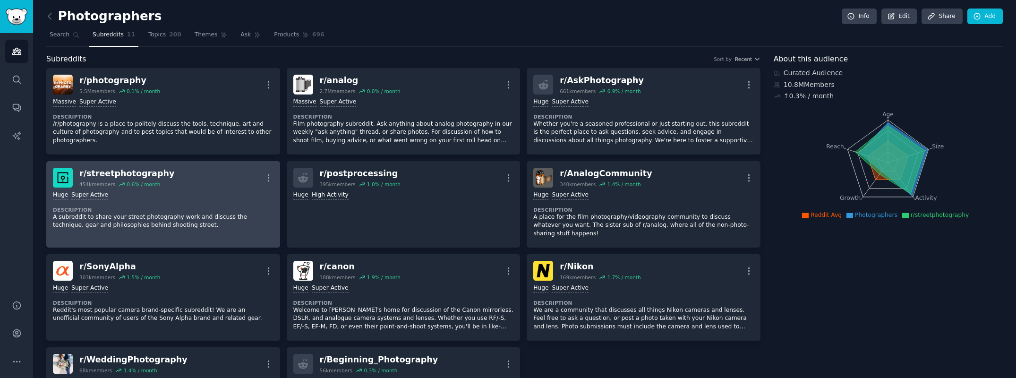
click at [216, 217] on p "A subreddit to share your street photography work and discuss the technique, ge…" at bounding box center [163, 221] width 221 height 17
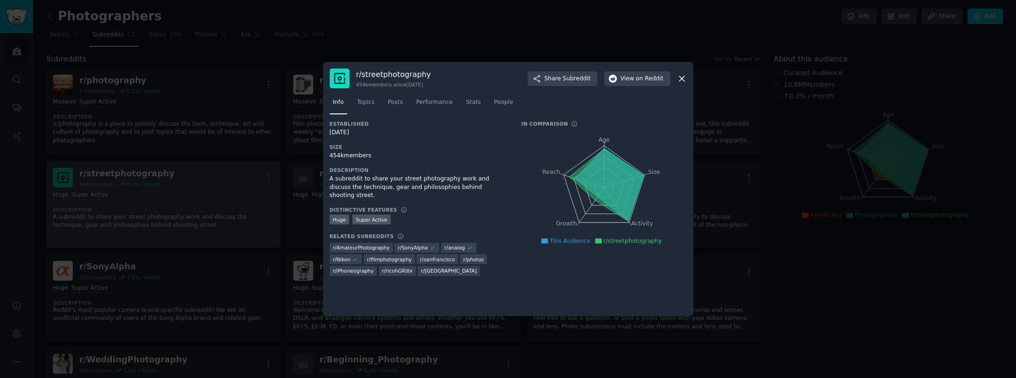
click at [216, 217] on div at bounding box center [508, 189] width 1016 height 378
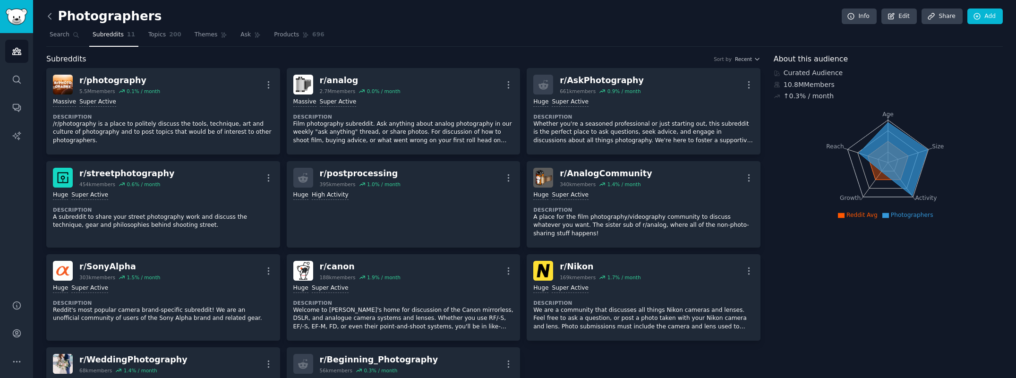
click at [47, 17] on icon at bounding box center [50, 16] width 10 height 10
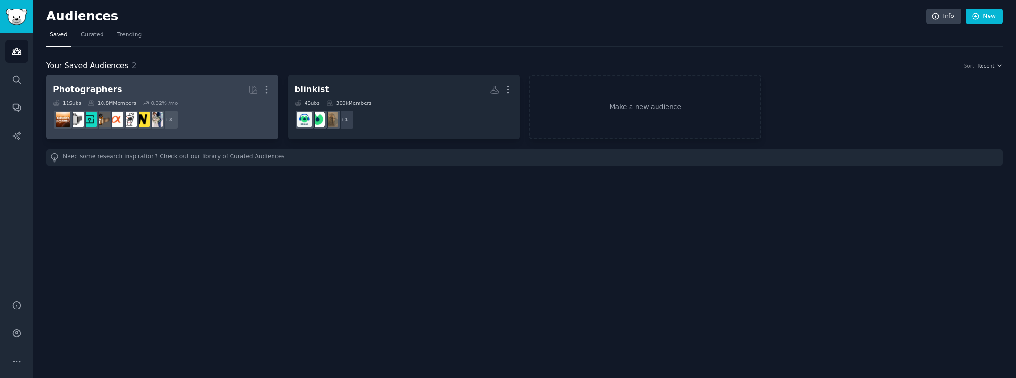
click at [190, 84] on h2 "Photographers More" at bounding box center [162, 89] width 219 height 17
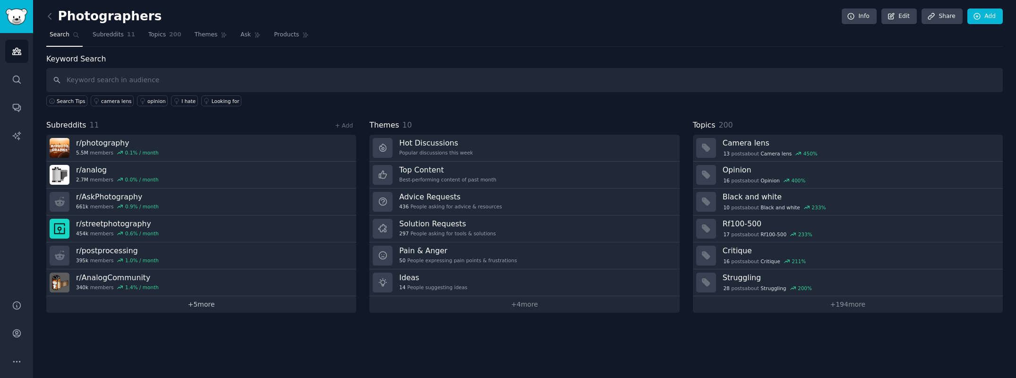
click at [202, 299] on link "+ 5 more" at bounding box center [201, 304] width 310 height 17
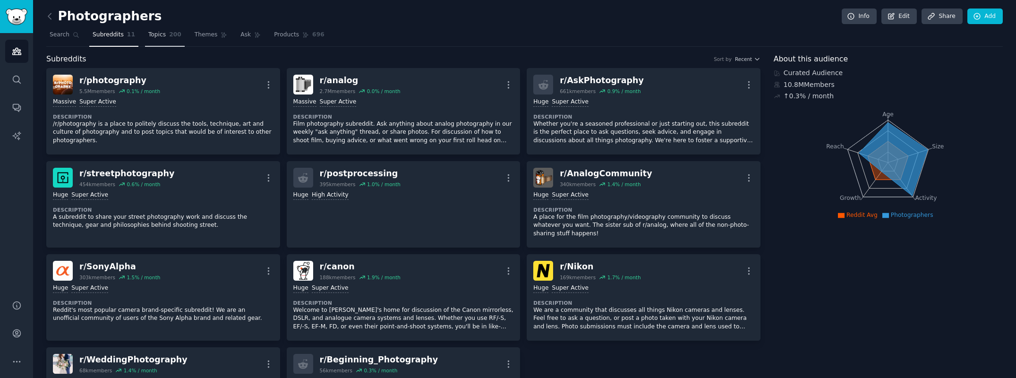
click at [161, 40] on link "Topics 200" at bounding box center [165, 36] width 40 height 19
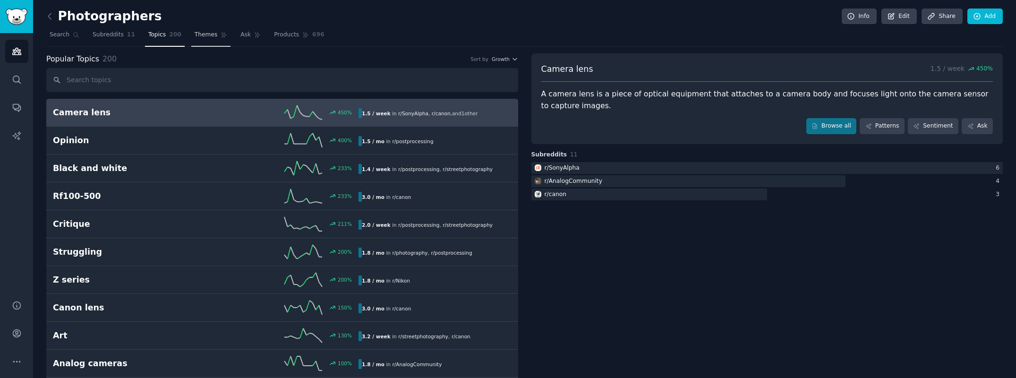
click at [213, 39] on link "Themes" at bounding box center [211, 36] width 40 height 19
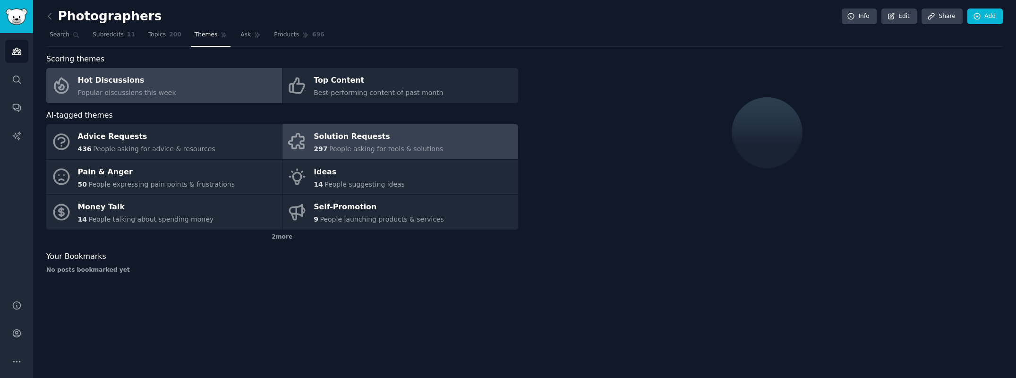
click at [367, 129] on div "Solution Requests" at bounding box center [378, 136] width 129 height 15
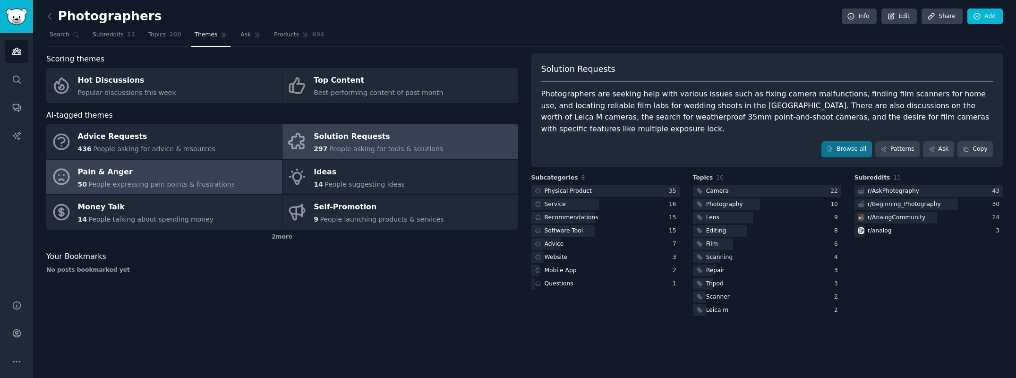
click at [211, 165] on div "Pain & Anger" at bounding box center [156, 171] width 157 height 15
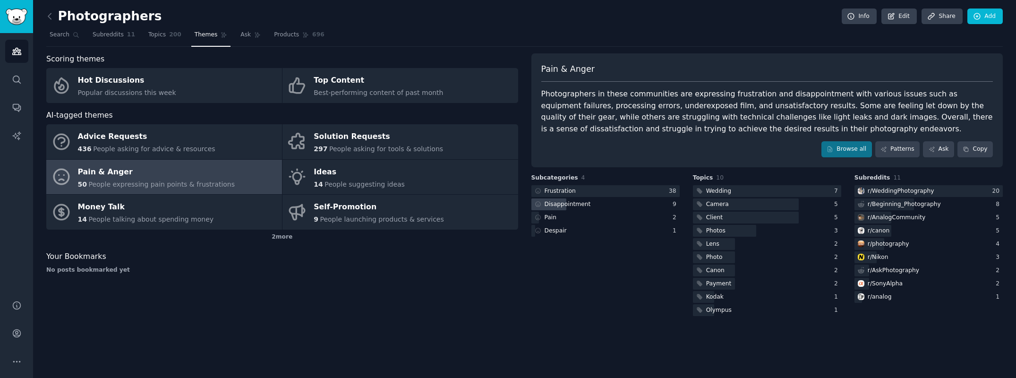
click at [598, 199] on div "Disappointment" at bounding box center [605, 204] width 148 height 12
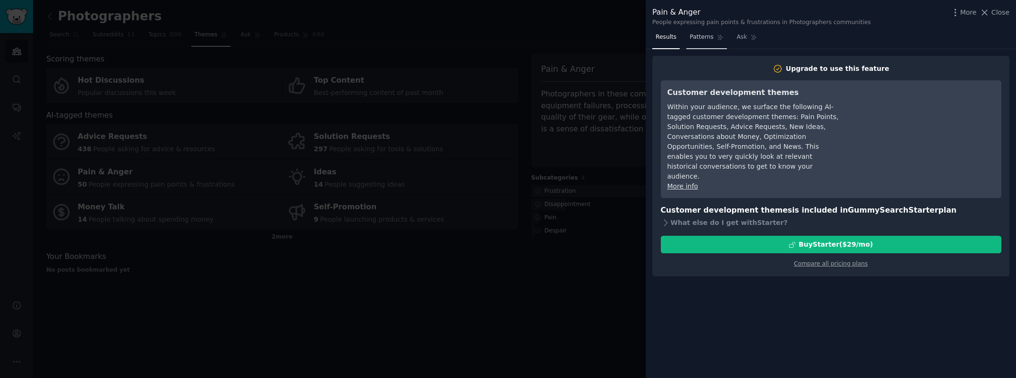
click at [700, 41] on link "Patterns" at bounding box center [706, 39] width 40 height 19
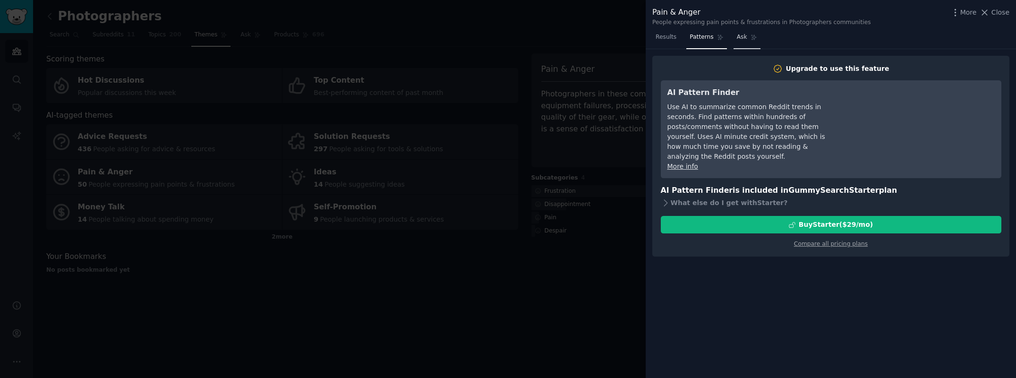
click at [739, 39] on span "Ask" at bounding box center [742, 37] width 10 height 8
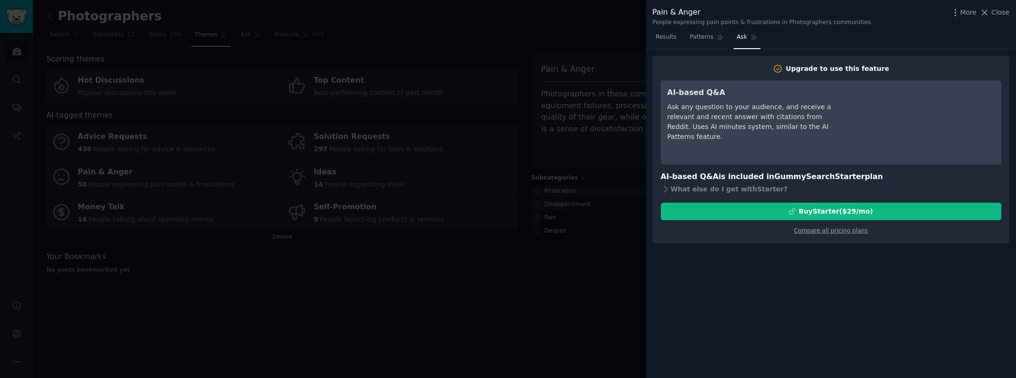
click at [591, 32] on div at bounding box center [508, 189] width 1016 height 378
